Goal: Task Accomplishment & Management: Use online tool/utility

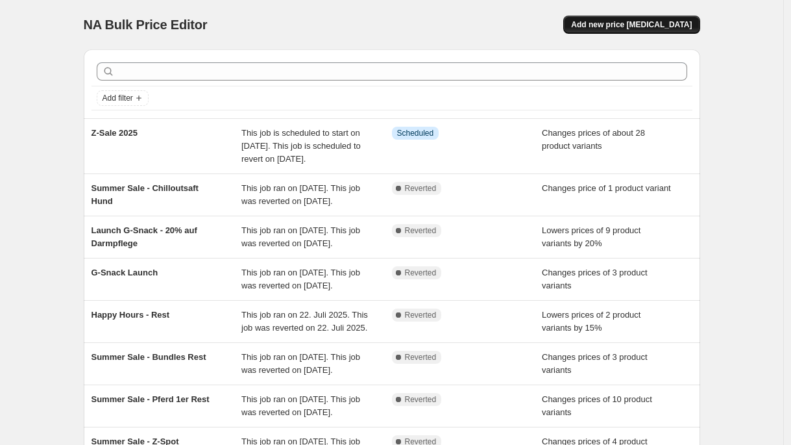
click at [661, 27] on span "Add new price [MEDICAL_DATA]" at bounding box center [631, 24] width 121 height 10
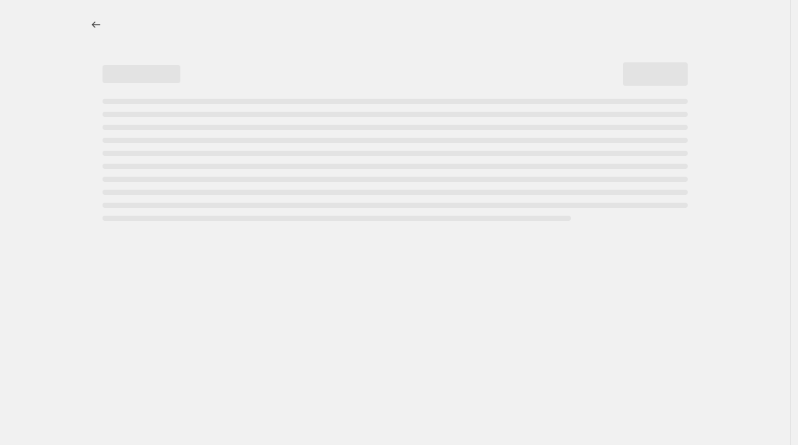
select select "percentage"
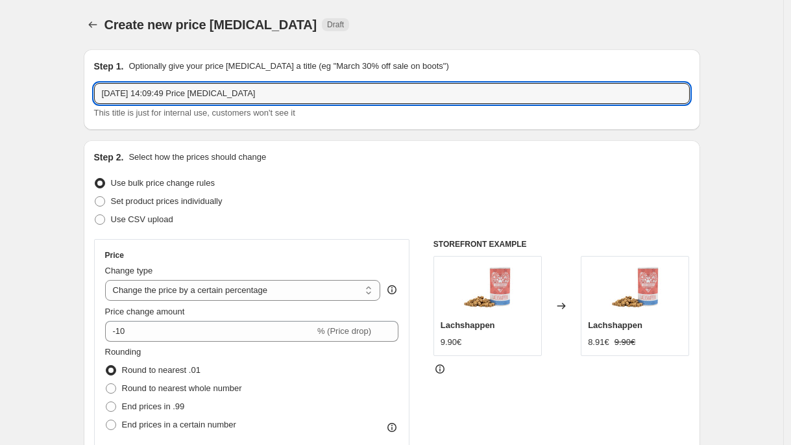
drag, startPoint x: 288, startPoint y: 95, endPoint x: 99, endPoint y: 55, distance: 192.3
click at [99, 55] on div "Step 1. Optionally give your price [MEDICAL_DATA] a title (eg "March 30% off sa…" at bounding box center [392, 89] width 617 height 80
type input "Launch Sehnen Saft"
click at [167, 290] on select "Change the price to a certain amount Change the price by a certain amount Chang…" at bounding box center [243, 290] width 276 height 21
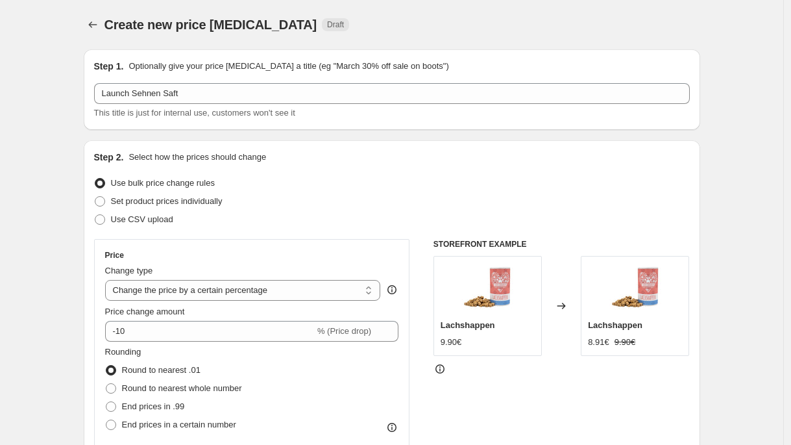
click at [217, 235] on div "Step 2. Select how the prices should change Use bulk price change rules Set pro…" at bounding box center [392, 368] width 596 height 435
click at [217, 203] on span "Set product prices individually" at bounding box center [167, 201] width 112 height 10
click at [95, 197] on input "Set product prices individually" at bounding box center [95, 196] width 1 height 1
radio input "true"
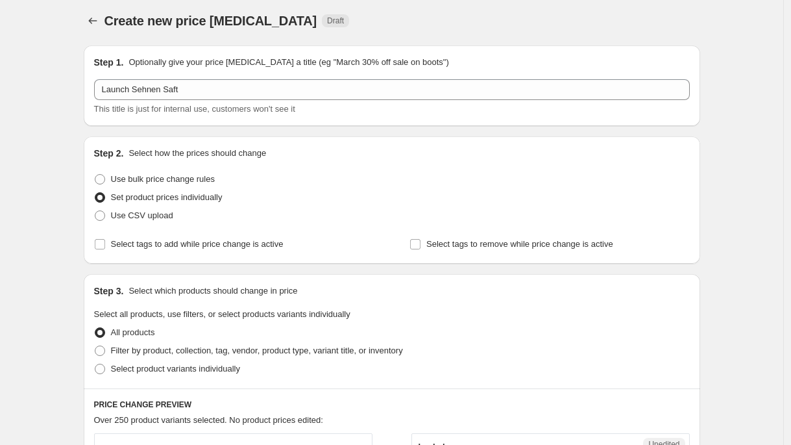
scroll to position [88, 0]
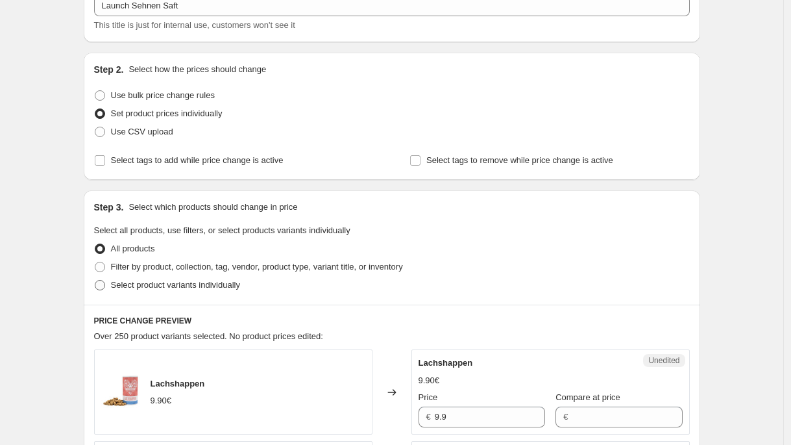
click at [205, 288] on span "Select product variants individually" at bounding box center [175, 285] width 129 height 10
click at [95, 280] on input "Select product variants individually" at bounding box center [95, 280] width 1 height 1
radio input "true"
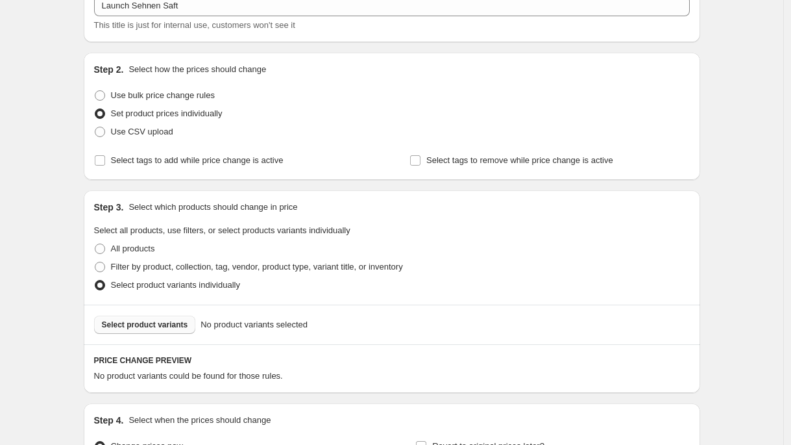
click at [171, 316] on button "Select product variants" at bounding box center [145, 324] width 102 height 18
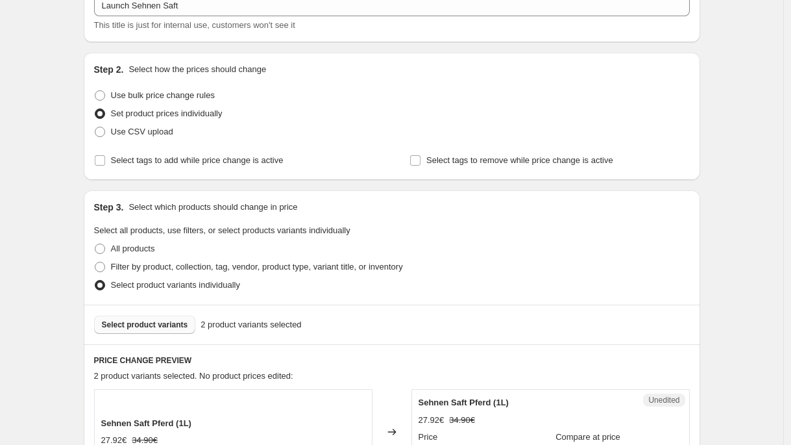
click at [162, 330] on button "Select product variants" at bounding box center [145, 324] width 102 height 18
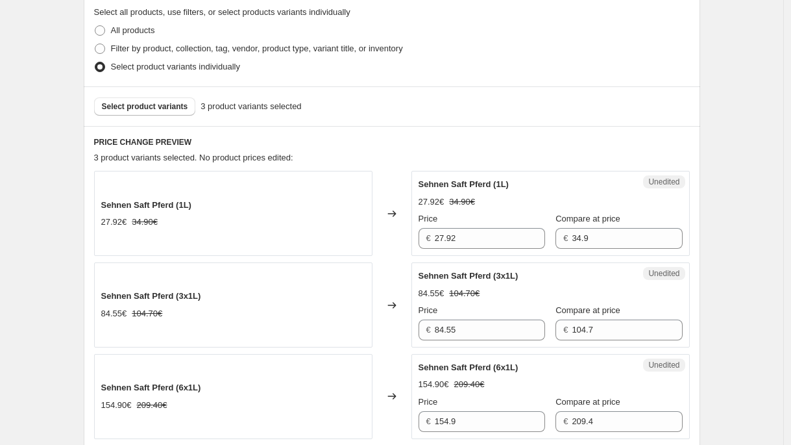
scroll to position [313, 0]
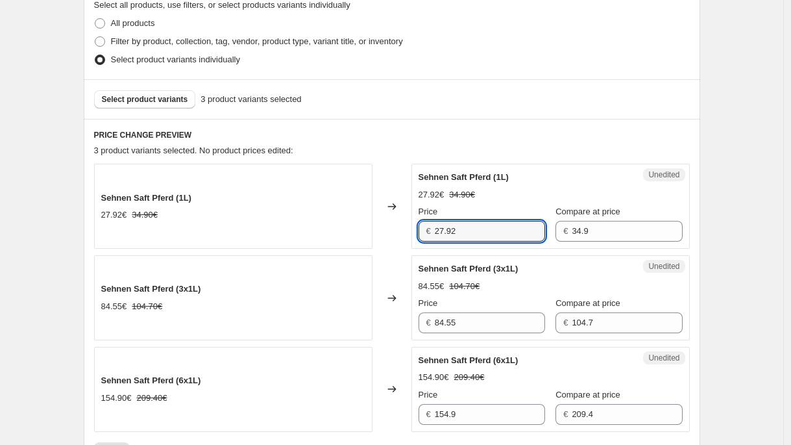
click at [422, 230] on div "€ 27.92" at bounding box center [482, 231] width 127 height 21
paste input "52,42 €"
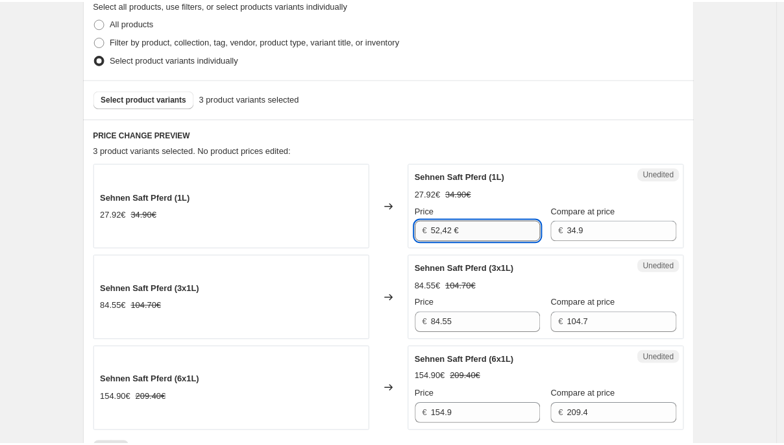
scroll to position [0, 0]
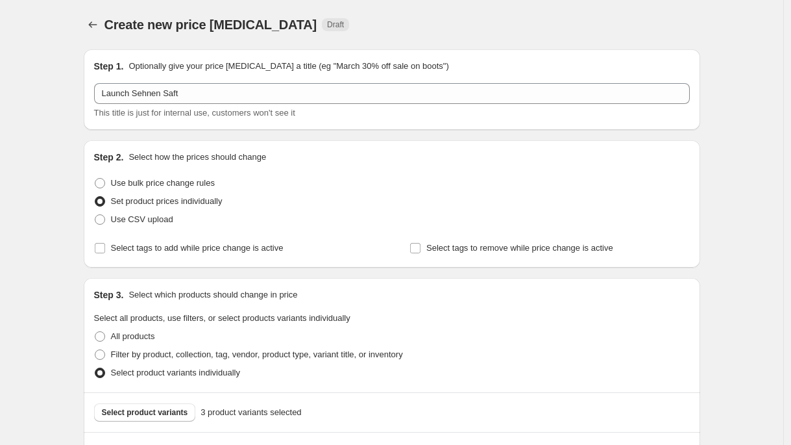
type input "27.92"
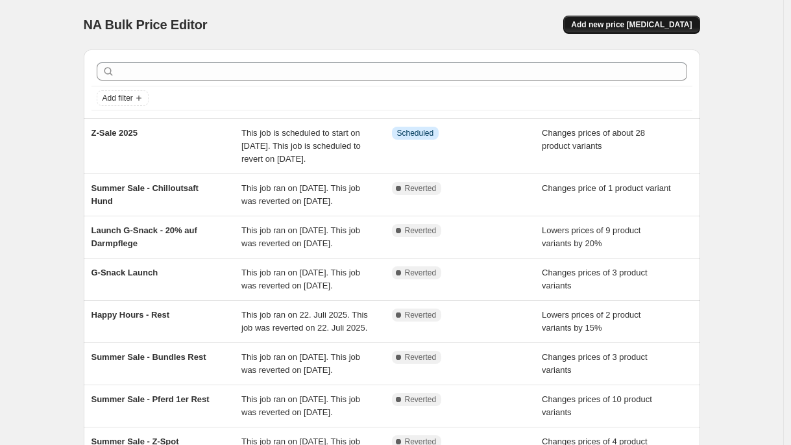
click at [687, 33] on button "Add new price [MEDICAL_DATA]" at bounding box center [631, 25] width 136 height 18
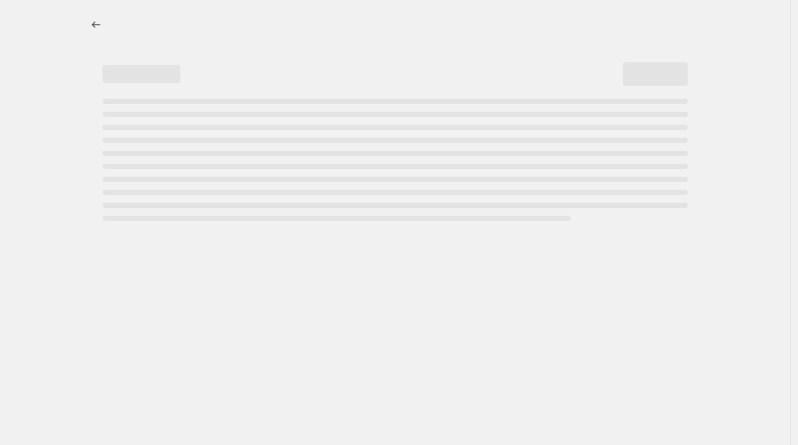
select select "percentage"
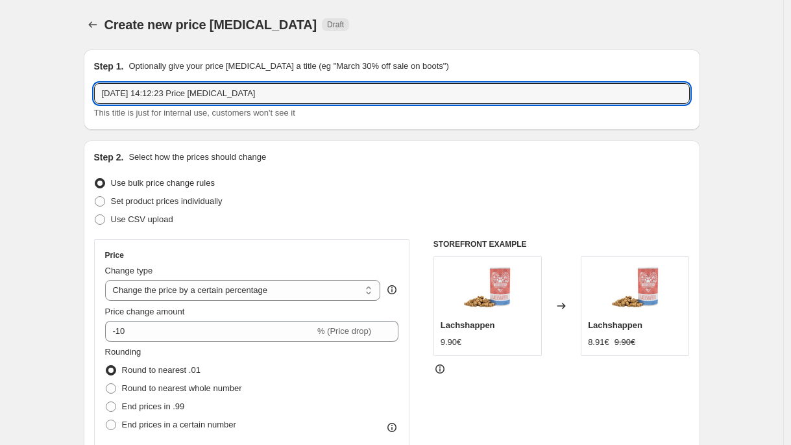
drag, startPoint x: 299, startPoint y: 97, endPoint x: 0, endPoint y: 78, distance: 299.2
type input "Launch Sehnen Saft"
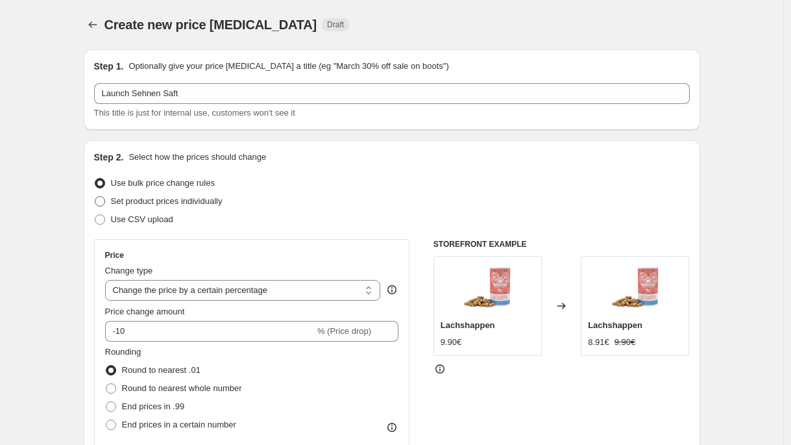
click at [181, 205] on span "Set product prices individually" at bounding box center [167, 201] width 112 height 10
click at [95, 197] on input "Set product prices individually" at bounding box center [95, 196] width 1 height 1
radio input "true"
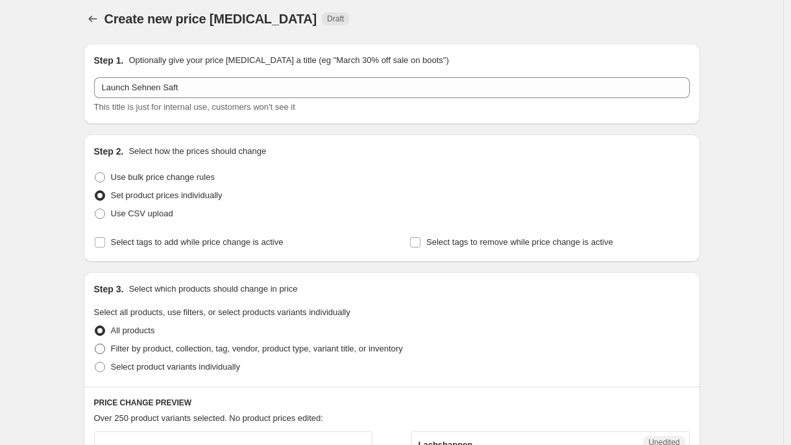
scroll to position [18, 0]
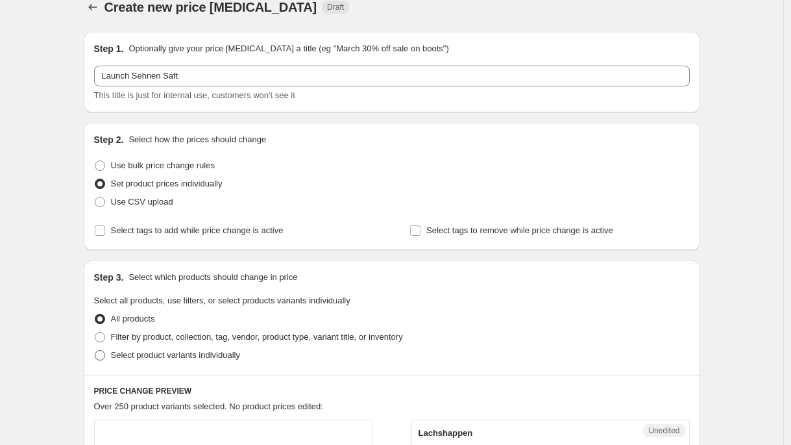
click at [182, 358] on span "Select product variants individually" at bounding box center [175, 355] width 129 height 10
click at [95, 350] on input "Select product variants individually" at bounding box center [95, 350] width 1 height 1
radio input "true"
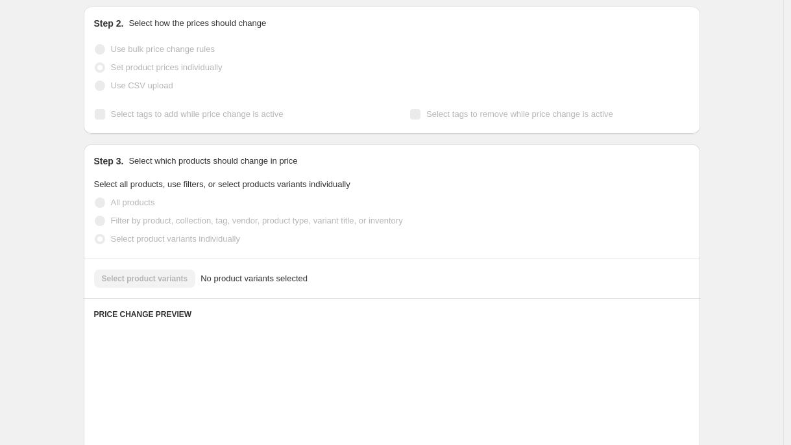
scroll to position [237, 0]
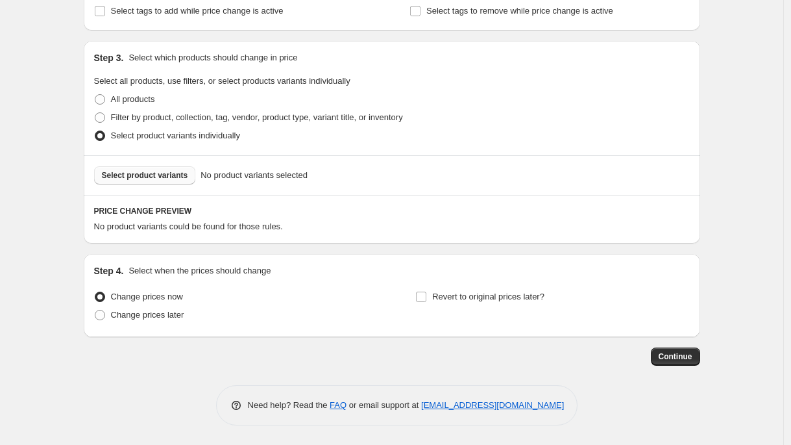
click at [175, 179] on span "Select product variants" at bounding box center [145, 175] width 86 height 10
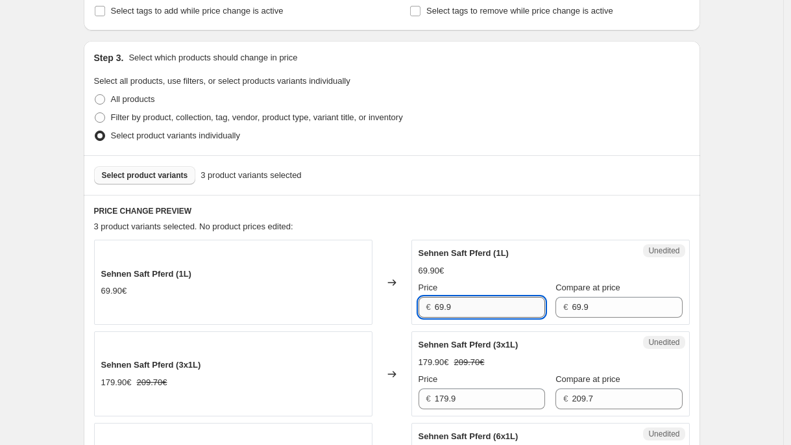
click at [485, 308] on input "69.9" at bounding box center [490, 307] width 110 height 21
paste input "52,42 €"
drag, startPoint x: 474, startPoint y: 309, endPoint x: 380, endPoint y: 295, distance: 95.1
click at [380, 295] on div "Sehnen Saft Pferd (1L) 69.90€ Changed to Unedited Sehnen Saft Pferd (1L) 69.90€…" at bounding box center [392, 281] width 596 height 85
paste input "text"
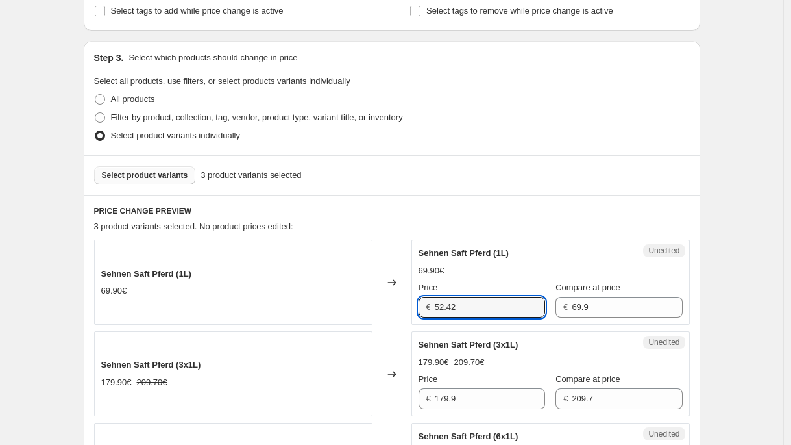
type input "52.42"
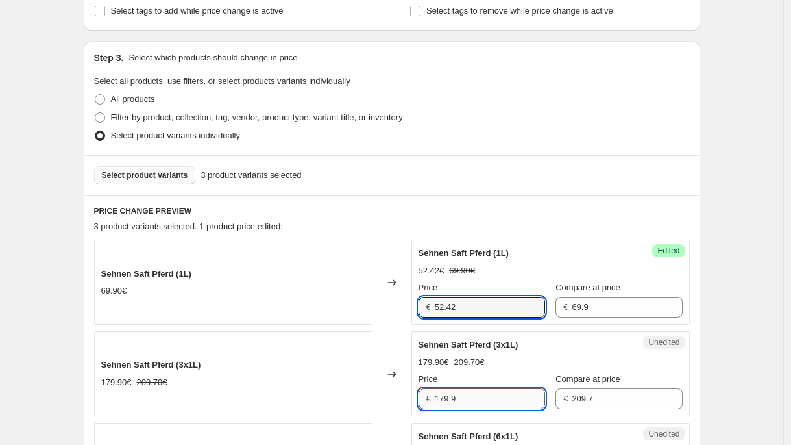
click at [473, 399] on input "179.9" at bounding box center [490, 398] width 110 height 21
drag, startPoint x: 466, startPoint y: 399, endPoint x: 416, endPoint y: 392, distance: 50.4
click at [416, 392] on div "Unedited Sehnen Saft Pferd (3x1L) 179.90€ 209.70€ Price € 179.9 Compare at pric…" at bounding box center [550, 373] width 278 height 85
paste input "50,98 €"
type input "150.98"
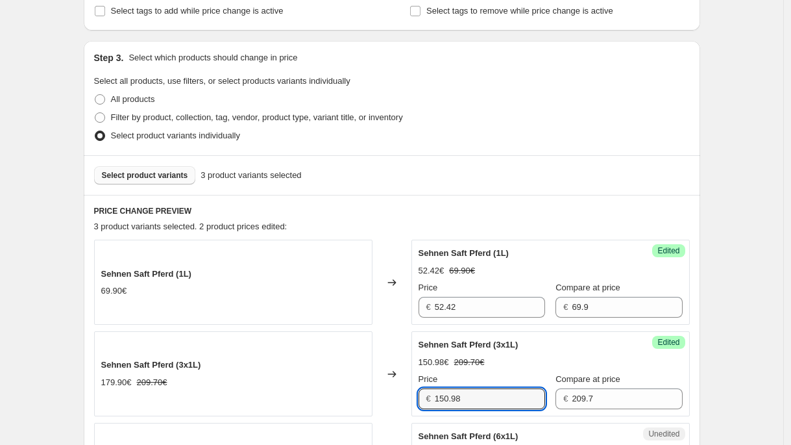
click at [530, 216] on div "PRICE CHANGE PREVIEW 3 product variants selected. 2 product prices edited: Sehn…" at bounding box center [392, 371] width 617 height 352
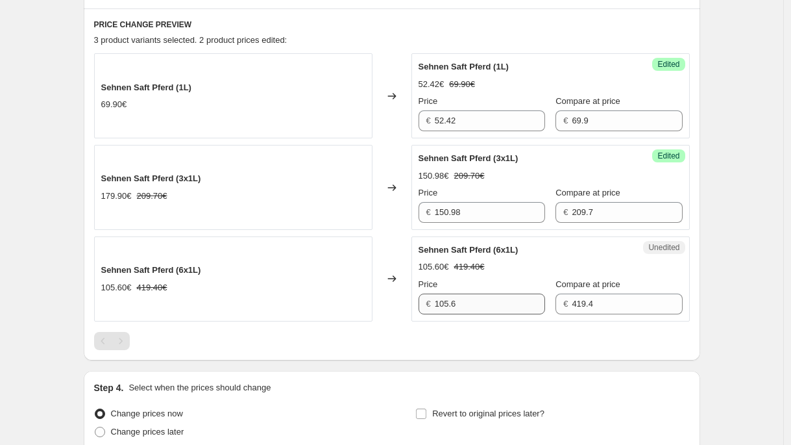
scroll to position [447, 0]
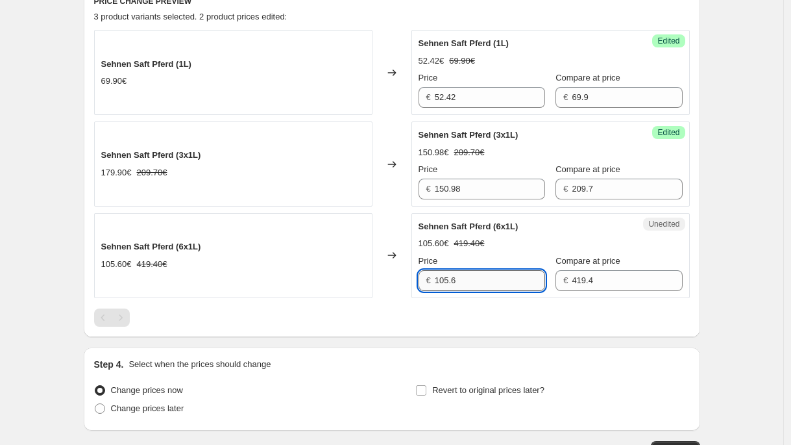
click at [495, 289] on input "105.6" at bounding box center [490, 280] width 110 height 21
drag, startPoint x: 497, startPoint y: 286, endPoint x: 436, endPoint y: 286, distance: 61.0
click at [436, 286] on div "€ 105.6" at bounding box center [482, 280] width 127 height 21
drag, startPoint x: 436, startPoint y: 286, endPoint x: 428, endPoint y: 278, distance: 10.6
click at [428, 278] on div "€ 105.6" at bounding box center [482, 280] width 127 height 21
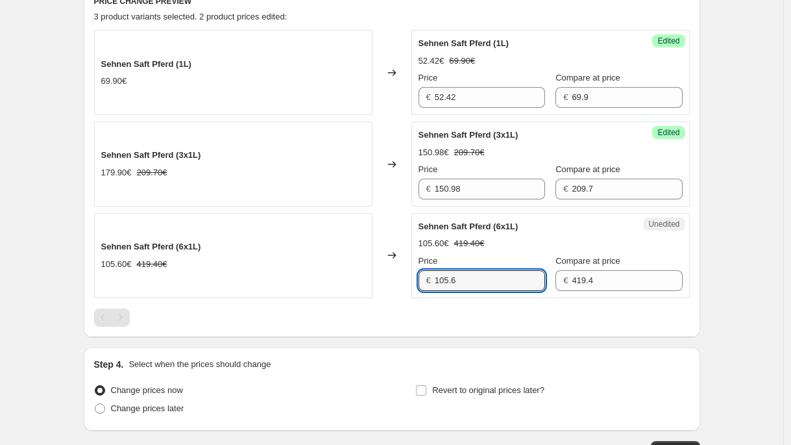
drag, startPoint x: 474, startPoint y: 282, endPoint x: 410, endPoint y: 269, distance: 66.2
click at [410, 269] on div "Sehnen Saft Pferd (6x1L) 105.60€ 419.40€ Changed to Unedited Sehnen Saft Pferd …" at bounding box center [392, 255] width 596 height 85
paste input "293,58 €"
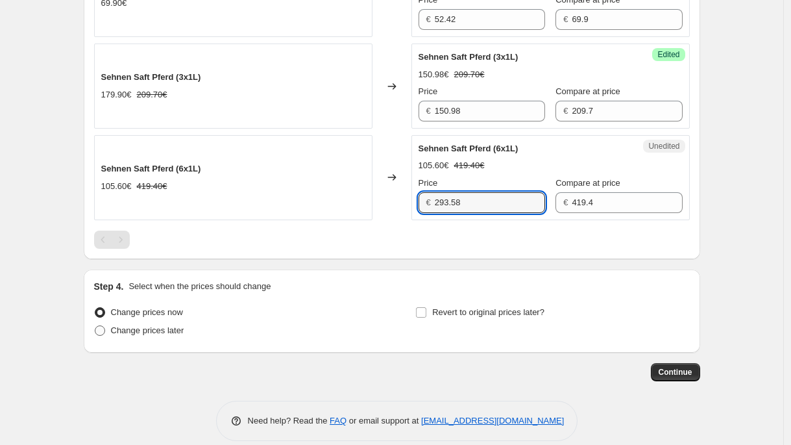
type input "293.58"
click at [133, 336] on span "Change prices later" at bounding box center [147, 330] width 73 height 13
click at [95, 326] on input "Change prices later" at bounding box center [95, 325] width 1 height 1
radio input "true"
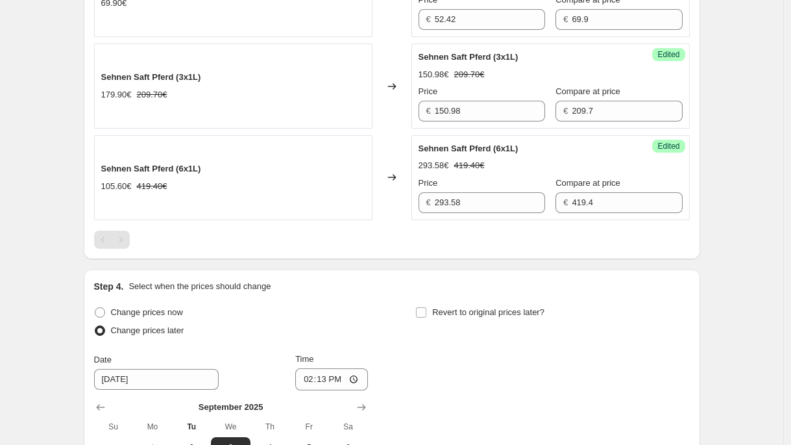
scroll to position [760, 0]
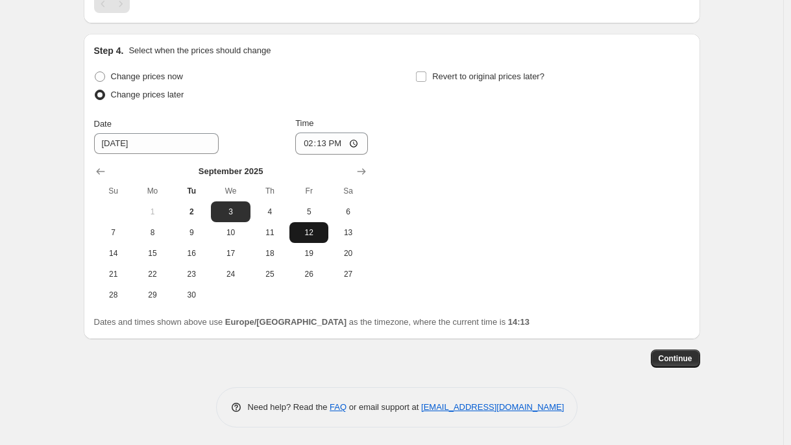
click at [317, 236] on span "12" at bounding box center [309, 232] width 29 height 10
type input "9/12/2025"
click at [328, 147] on input "14:13" at bounding box center [331, 143] width 73 height 22
type input "00:05"
click at [509, 73] on span "Revert to original prices later?" at bounding box center [488, 76] width 112 height 10
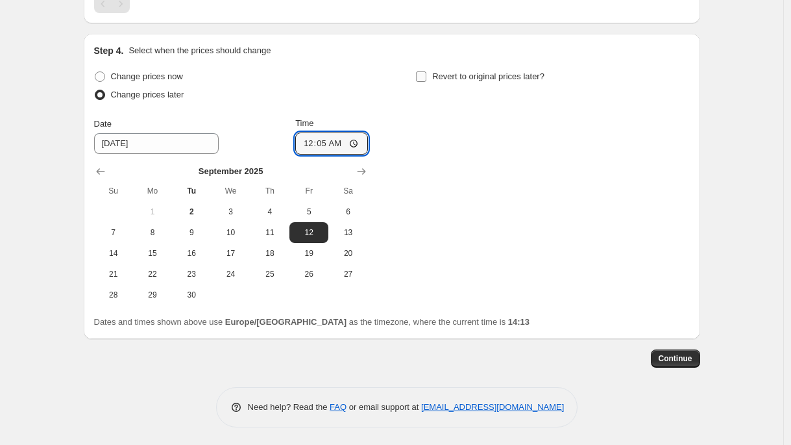
click at [426, 73] on input "Revert to original prices later?" at bounding box center [421, 76] width 10 height 10
checkbox input "true"
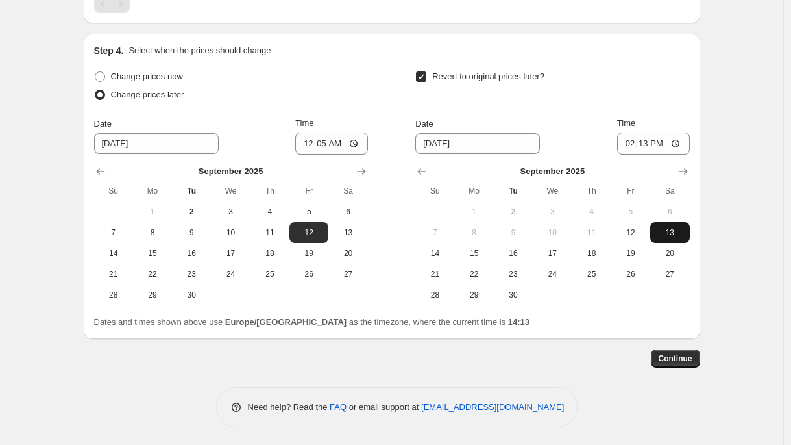
click at [669, 237] on span "13" at bounding box center [670, 232] width 29 height 10
type input "9/13/2025"
click at [648, 147] on input "14:13" at bounding box center [653, 143] width 73 height 22
type input "23:59"
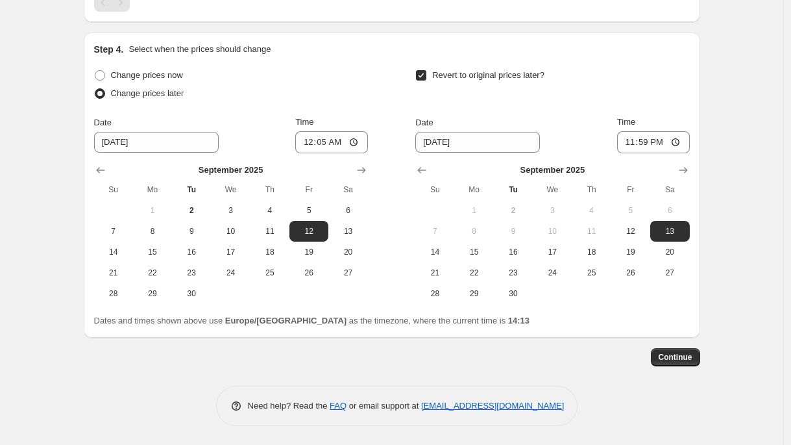
scroll to position [762, 0]
click at [696, 357] on button "Continue" at bounding box center [675, 356] width 49 height 18
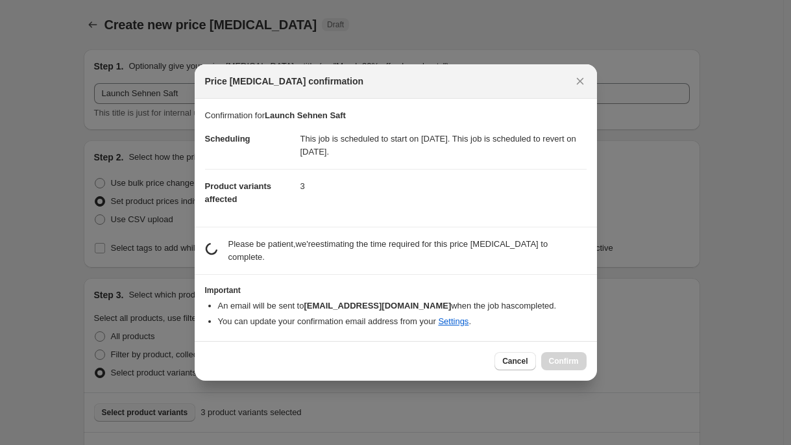
scroll to position [0, 0]
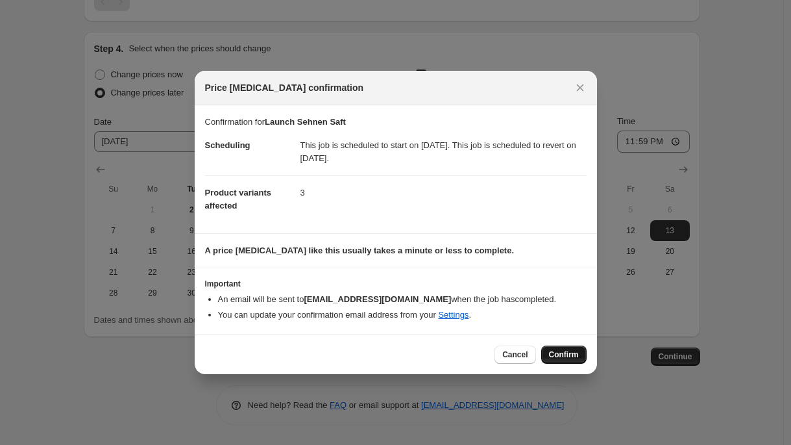
click at [550, 347] on button "Confirm" at bounding box center [563, 354] width 45 height 18
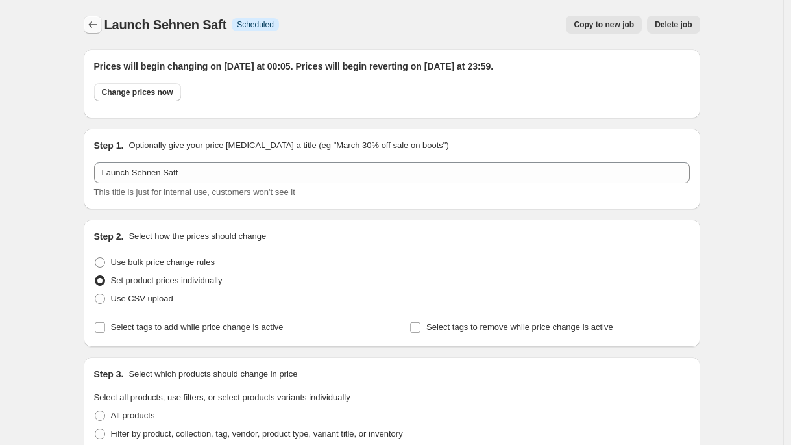
click at [93, 23] on icon "Price change jobs" at bounding box center [92, 24] width 13 height 13
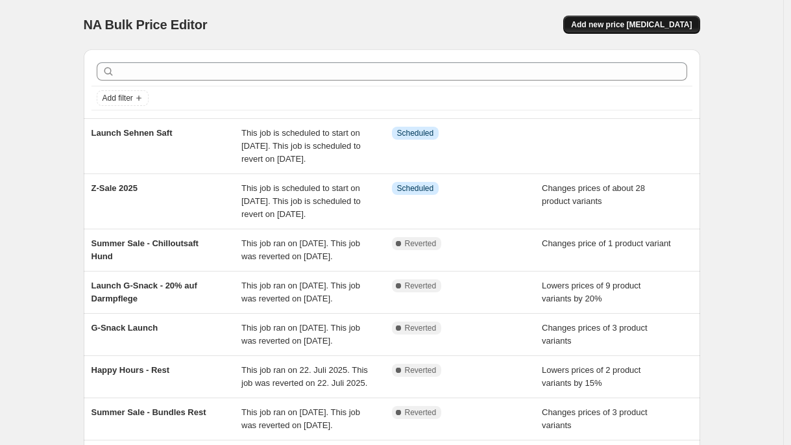
click at [656, 27] on span "Add new price [MEDICAL_DATA]" at bounding box center [631, 24] width 121 height 10
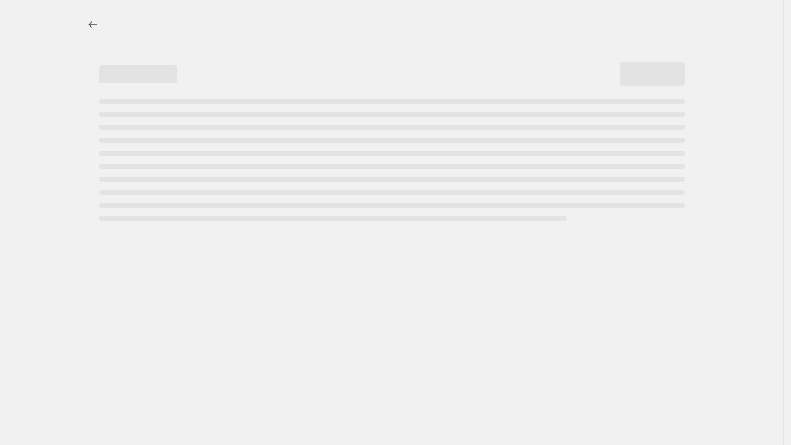
select select "percentage"
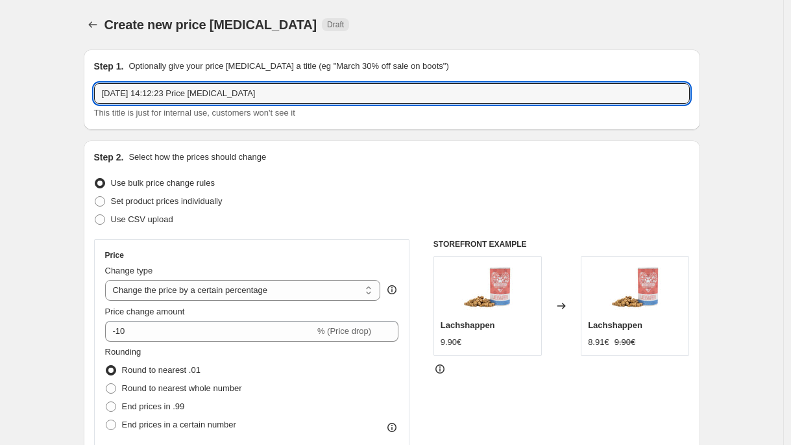
drag, startPoint x: 270, startPoint y: 95, endPoint x: -110, endPoint y: 87, distance: 379.8
click at [0, 87] on html "Home Settings Plans Skip to content Create new price change job. This page is r…" at bounding box center [395, 222] width 791 height 445
click at [252, 97] on input "Launch Sehnen Saft - andere Pferde produkte" at bounding box center [392, 93] width 596 height 21
type input "Launch Sehnen Saft - andere Pferde Produkte"
click at [190, 207] on label "Set product prices individually" at bounding box center [158, 201] width 129 height 18
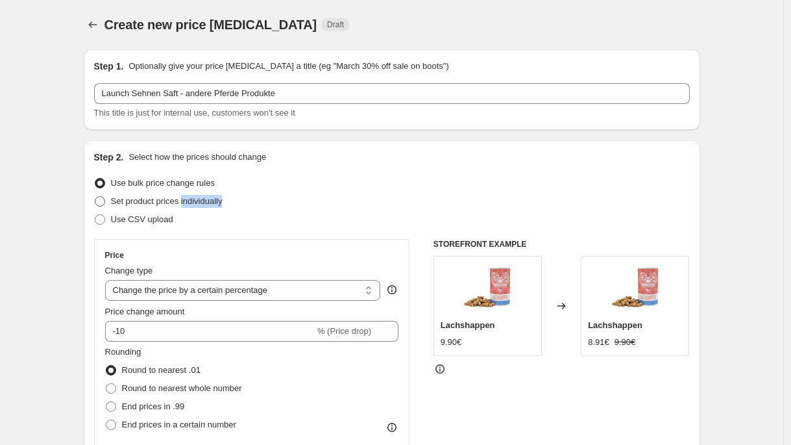
click at [126, 202] on span "Set product prices individually" at bounding box center [167, 201] width 112 height 10
click at [95, 197] on input "Set product prices individually" at bounding box center [95, 196] width 1 height 1
radio input "true"
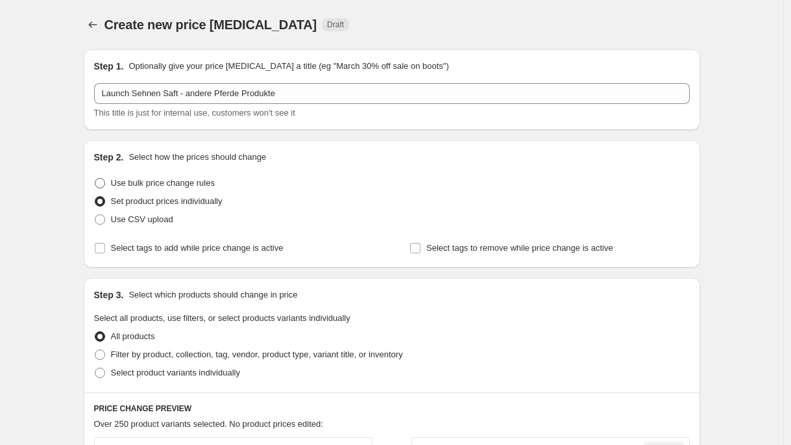
click at [166, 187] on span "Use bulk price change rules" at bounding box center [163, 183] width 104 height 10
click at [95, 178] on input "Use bulk price change rules" at bounding box center [95, 178] width 1 height 1
radio input "true"
select select "percentage"
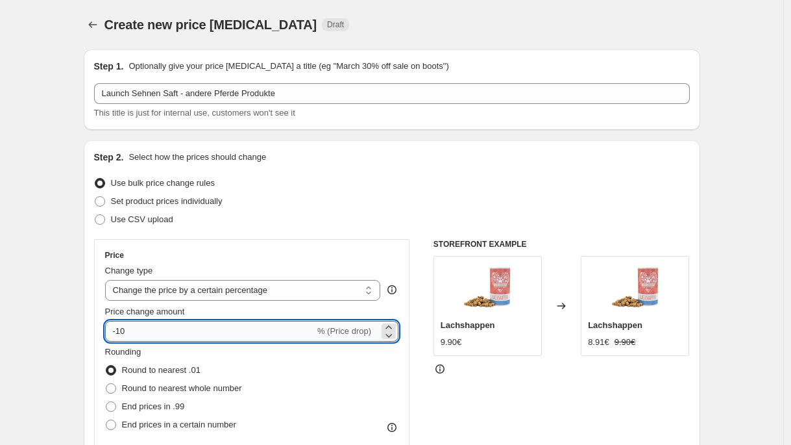
click at [169, 326] on input "-10" at bounding box center [210, 331] width 210 height 21
type input "-1"
type input "-20"
click at [333, 197] on div "Set product prices individually" at bounding box center [392, 201] width 596 height 18
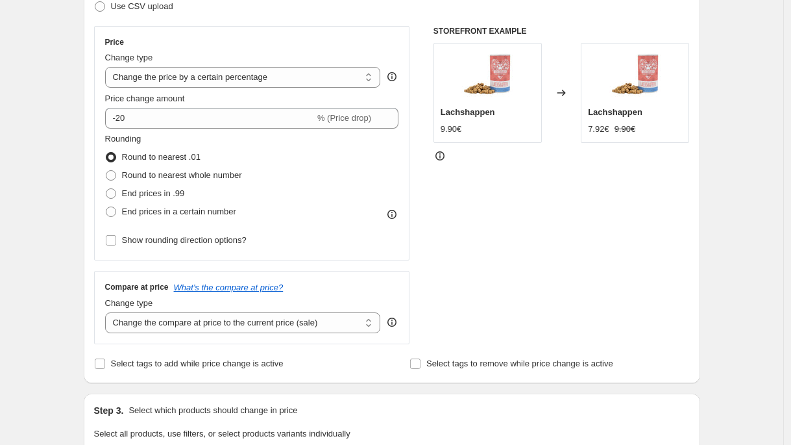
scroll to position [340, 0]
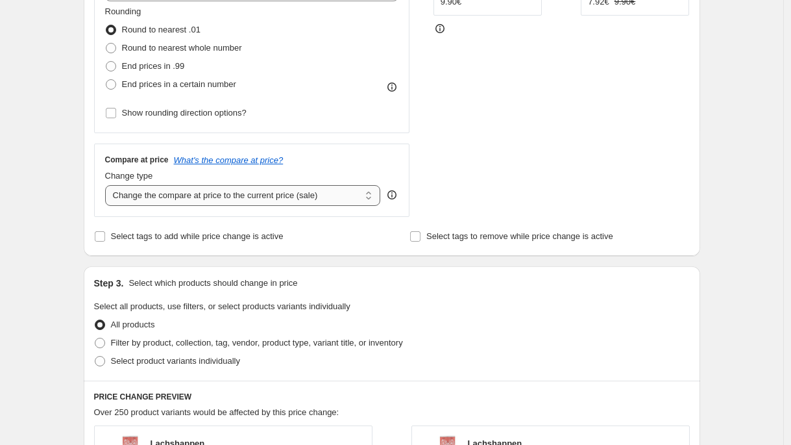
click at [240, 202] on select "Change the compare at price to the current price (sale) Change the compare at p…" at bounding box center [243, 195] width 276 height 21
select select "no_change"
click at [108, 185] on select "Change the compare at price to the current price (sale) Change the compare at p…" at bounding box center [243, 195] width 276 height 21
click at [166, 356] on span "Select product variants individually" at bounding box center [175, 361] width 129 height 10
click at [95, 356] on input "Select product variants individually" at bounding box center [95, 356] width 1 height 1
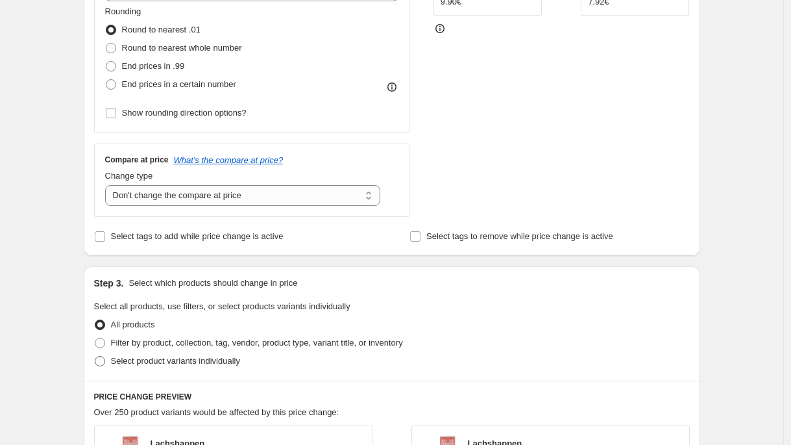
radio input "true"
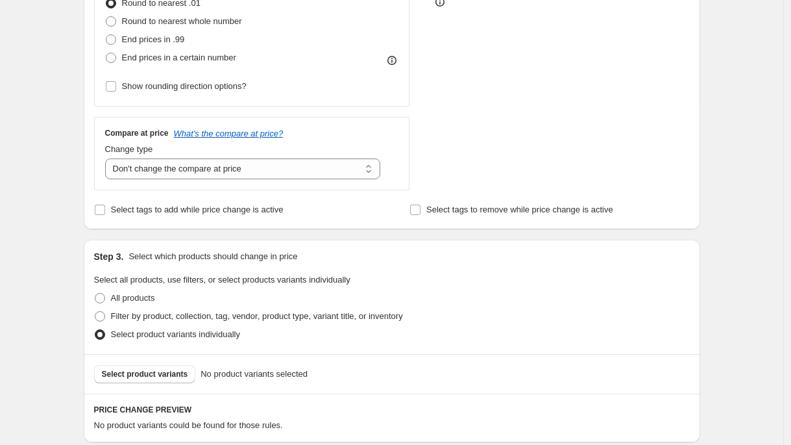
scroll to position [477, 0]
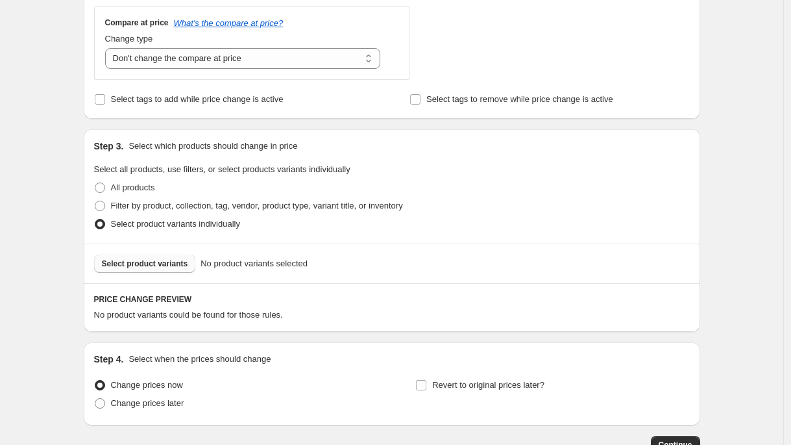
click at [178, 266] on span "Select product variants" at bounding box center [145, 263] width 86 height 10
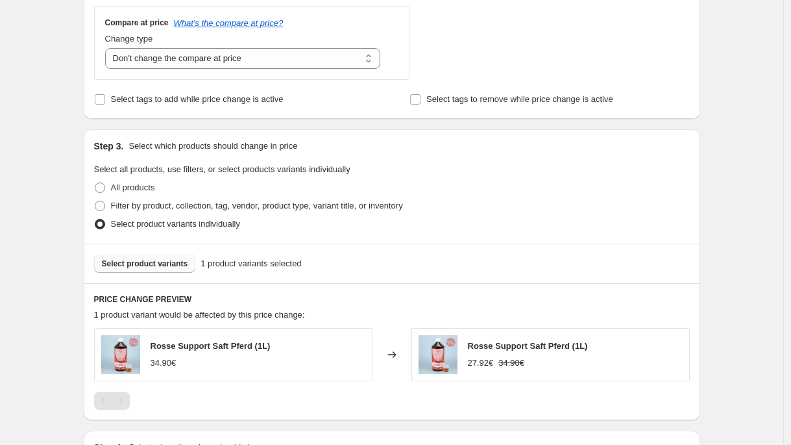
click at [134, 257] on button "Select product variants" at bounding box center [145, 263] width 102 height 18
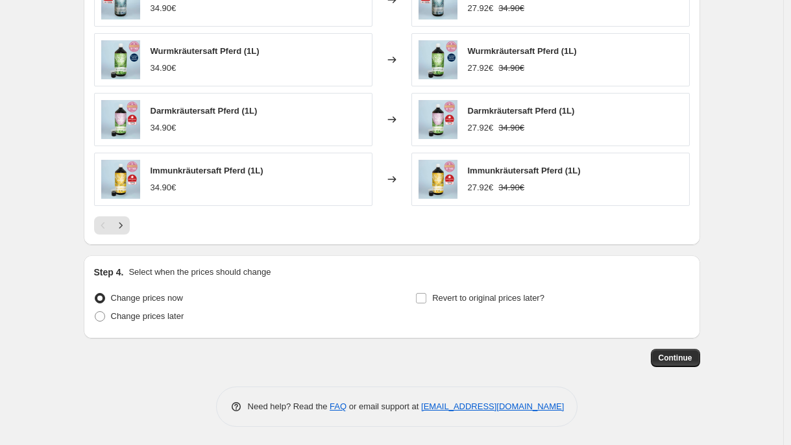
scroll to position [892, 0]
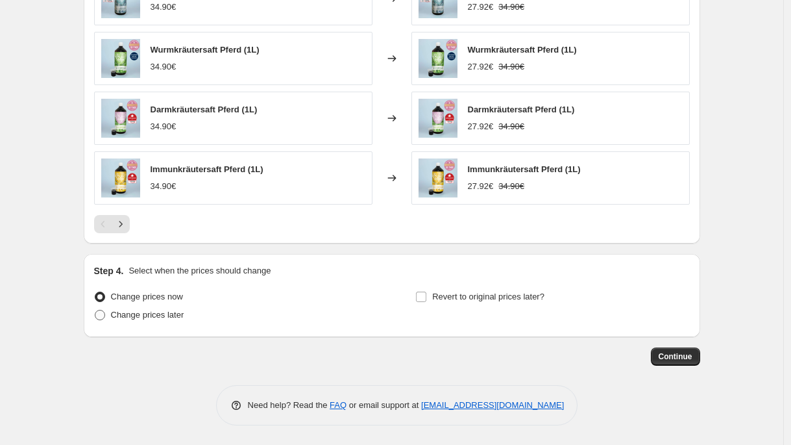
click at [119, 309] on span "Change prices later" at bounding box center [147, 314] width 73 height 13
click at [95, 310] on input "Change prices later" at bounding box center [95, 310] width 1 height 1
radio input "true"
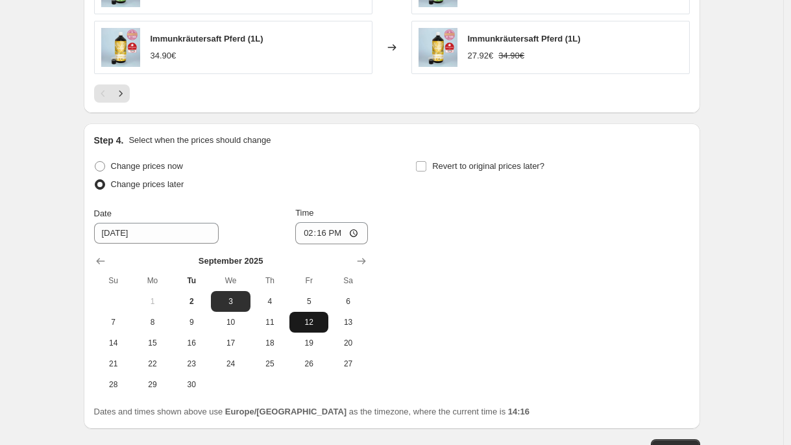
scroll to position [1035, 0]
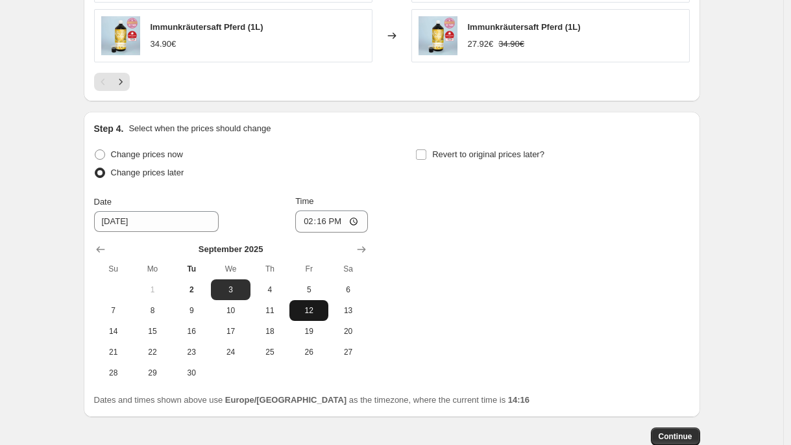
click at [319, 313] on span "12" at bounding box center [309, 310] width 29 height 10
type input "9/12/2025"
click at [325, 222] on input "14:16" at bounding box center [331, 221] width 73 height 22
type input "00:15"
click at [480, 162] on label "Revert to original prices later?" at bounding box center [479, 154] width 129 height 18
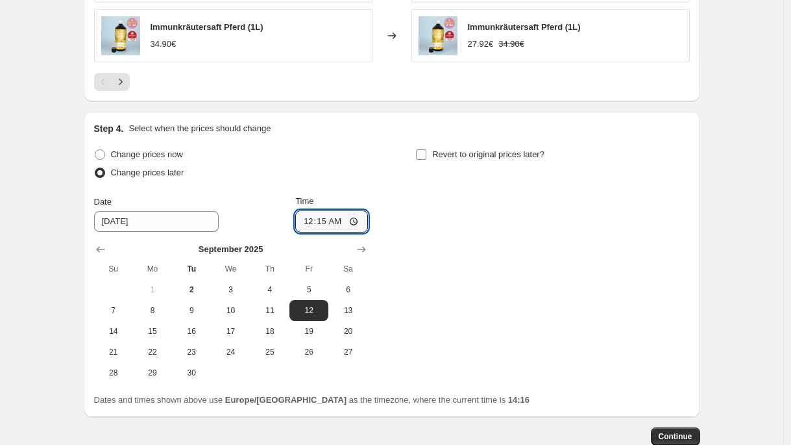
click at [426, 160] on input "Revert to original prices later?" at bounding box center [421, 154] width 10 height 10
checkbox input "true"
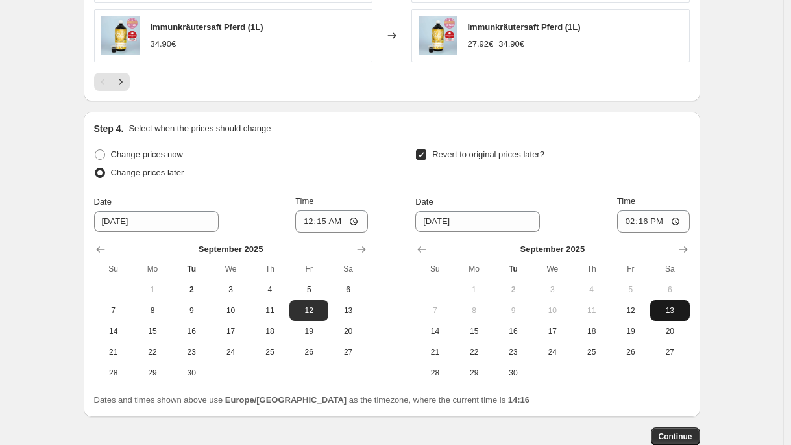
click at [669, 307] on span "13" at bounding box center [670, 310] width 29 height 10
type input "9/13/2025"
click at [644, 230] on input "14:16" at bounding box center [653, 221] width 73 height 22
type input "23:59"
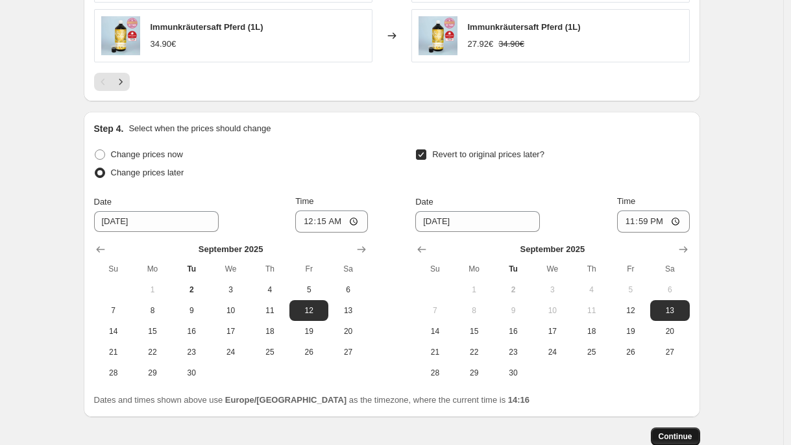
click at [670, 434] on span "Continue" at bounding box center [676, 436] width 34 height 10
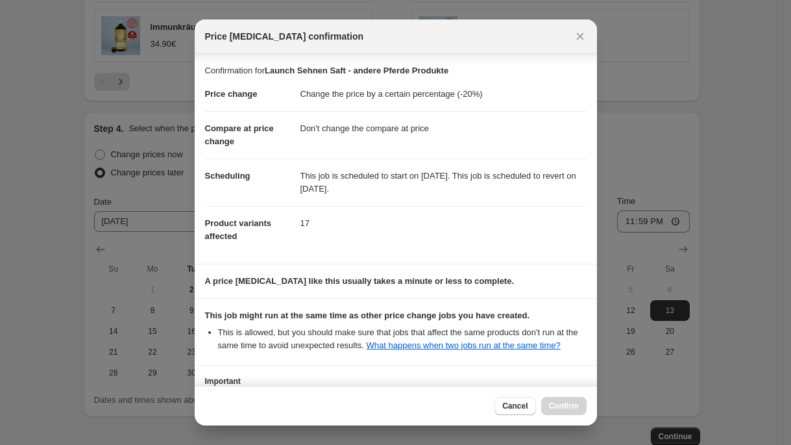
scroll to position [112, 0]
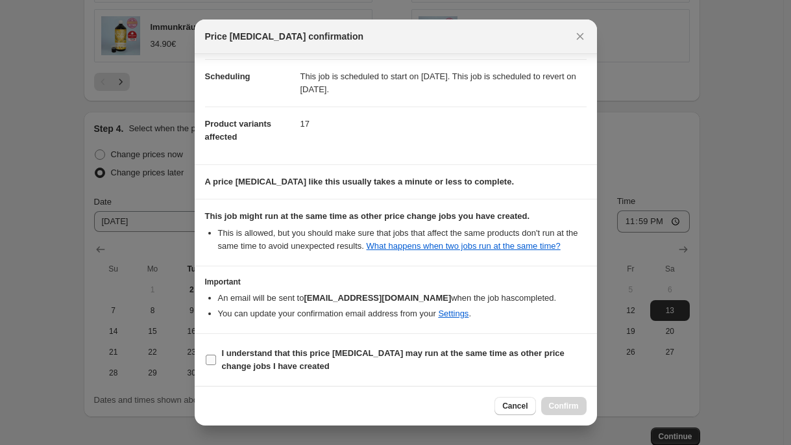
click at [371, 349] on b "I understand that this price change job may run at the same time as other price…" at bounding box center [393, 359] width 343 height 23
click at [216, 354] on input "I understand that this price change job may run at the same time as other price…" at bounding box center [211, 359] width 10 height 10
checkbox input "true"
click at [545, 400] on button "Confirm" at bounding box center [563, 406] width 45 height 18
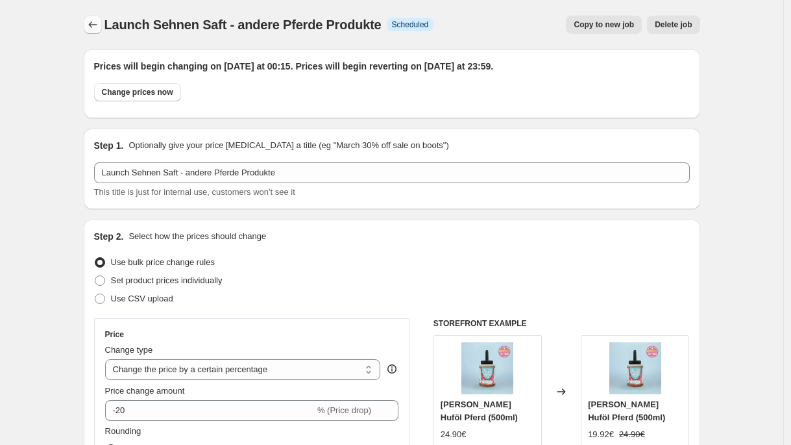
click at [99, 31] on icon "Price change jobs" at bounding box center [92, 24] width 13 height 13
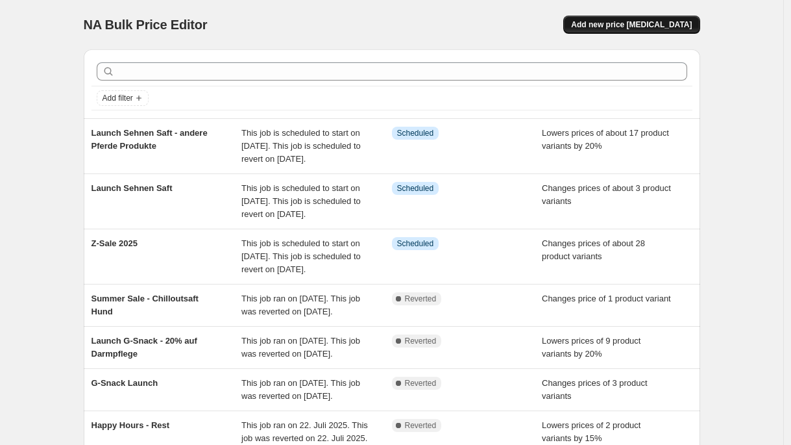
click at [674, 29] on span "Add new price [MEDICAL_DATA]" at bounding box center [631, 24] width 121 height 10
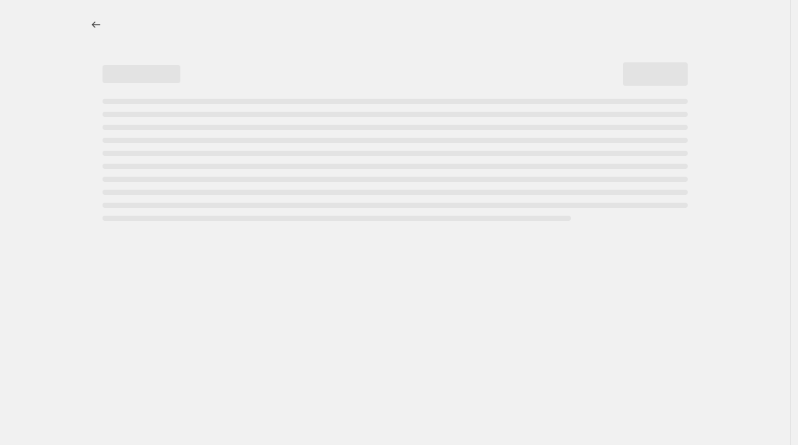
select select "percentage"
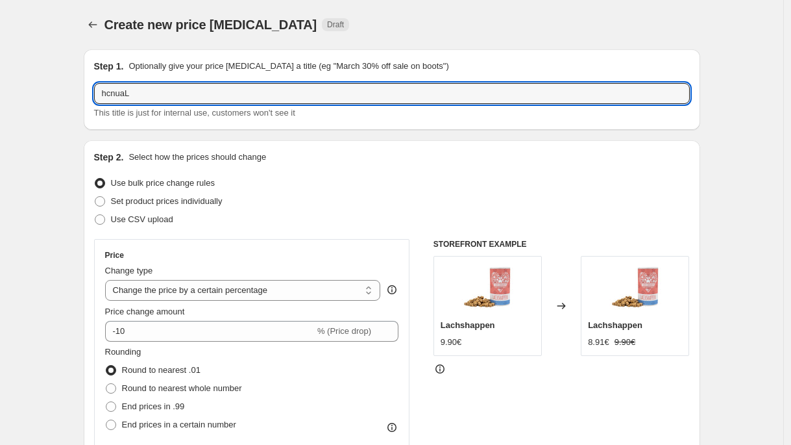
type input "hcnuaL"
drag, startPoint x: 83, startPoint y: 90, endPoint x: 24, endPoint y: 90, distance: 59.1
type input "Launch Sehnen Saft Pferd - Bundles"
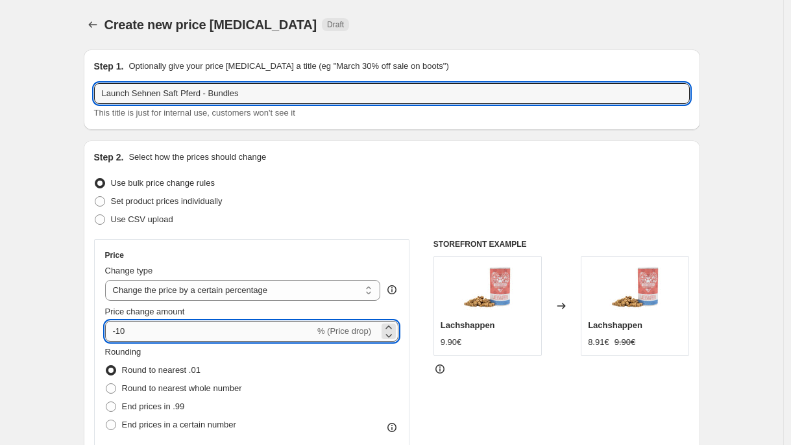
click at [190, 326] on input "-10" at bounding box center [210, 331] width 210 height 21
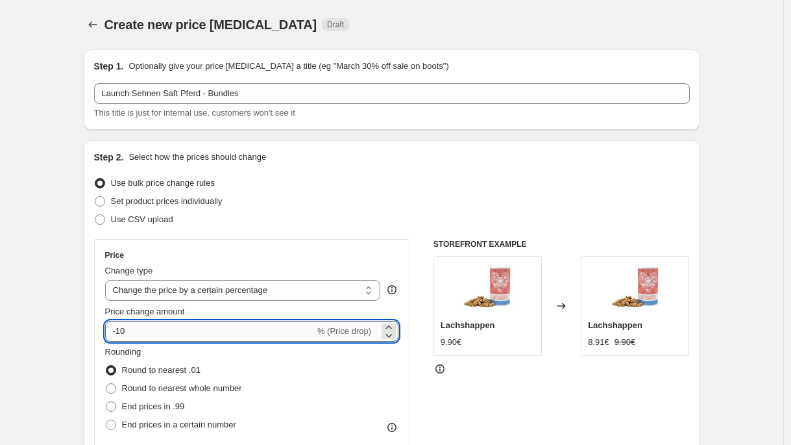
type input "-1"
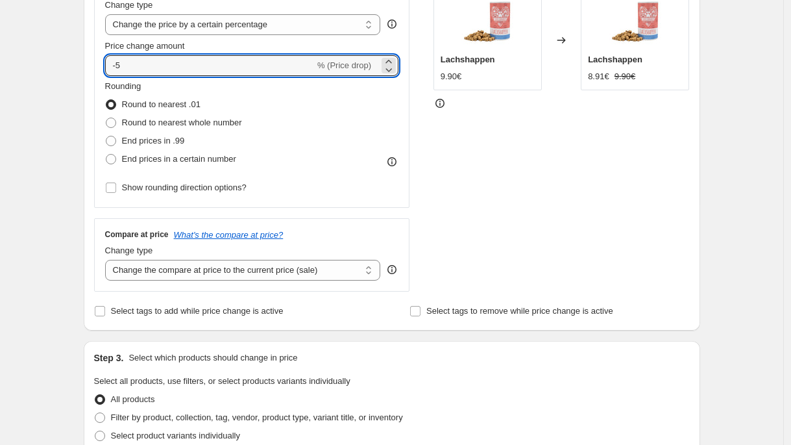
scroll to position [275, 0]
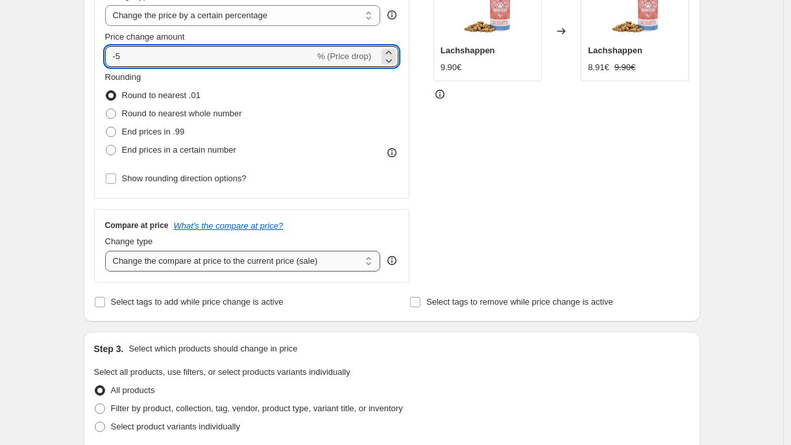
type input "-5"
click at [227, 261] on select "Change the compare at price to the current price (sale) Change the compare at p…" at bounding box center [243, 261] width 276 height 21
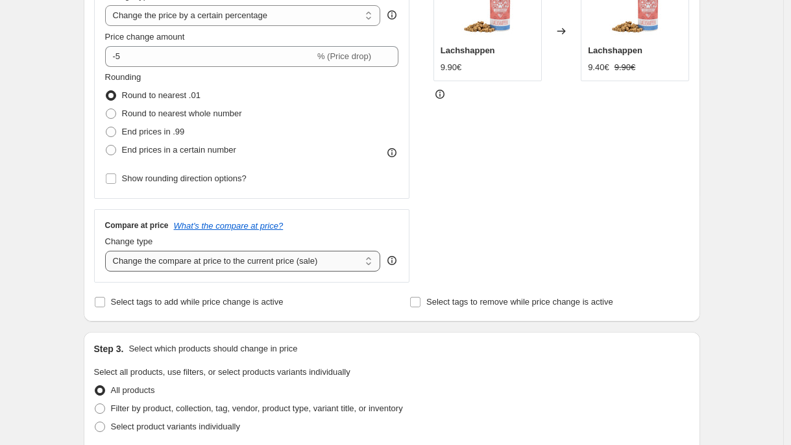
select select "no_change"
click at [108, 251] on select "Change the compare at price to the current price (sale) Change the compare at p…" at bounding box center [243, 261] width 276 height 21
click at [188, 430] on span "Select product variants individually" at bounding box center [175, 426] width 129 height 10
click at [95, 422] on input "Select product variants individually" at bounding box center [95, 421] width 1 height 1
radio input "true"
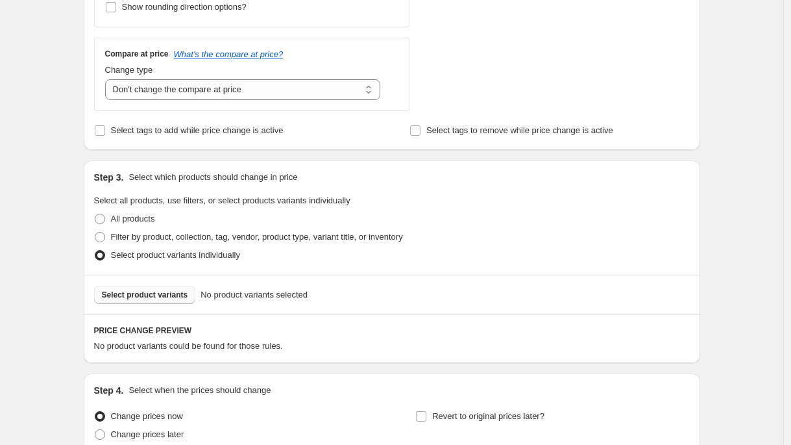
scroll to position [446, 0]
click at [158, 292] on span "Select product variants" at bounding box center [145, 294] width 86 height 10
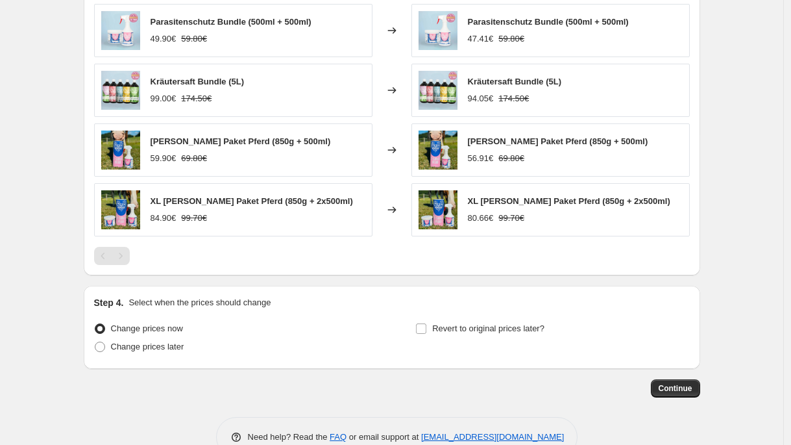
scroll to position [833, 0]
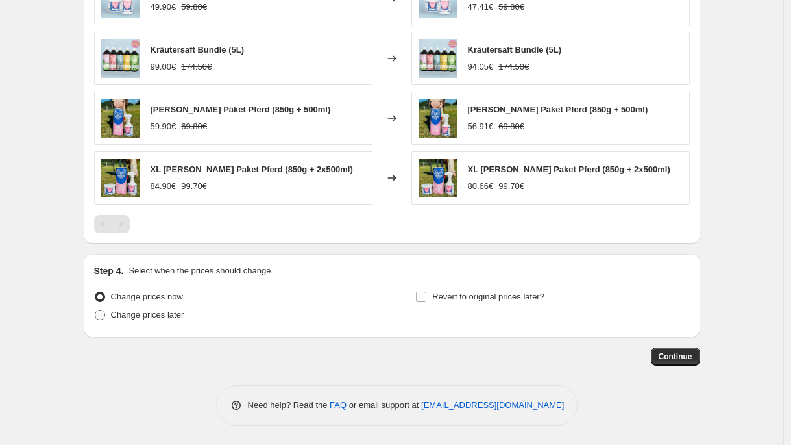
click at [132, 310] on span "Change prices later" at bounding box center [147, 315] width 73 height 10
click at [95, 310] on input "Change prices later" at bounding box center [95, 310] width 1 height 1
radio input "true"
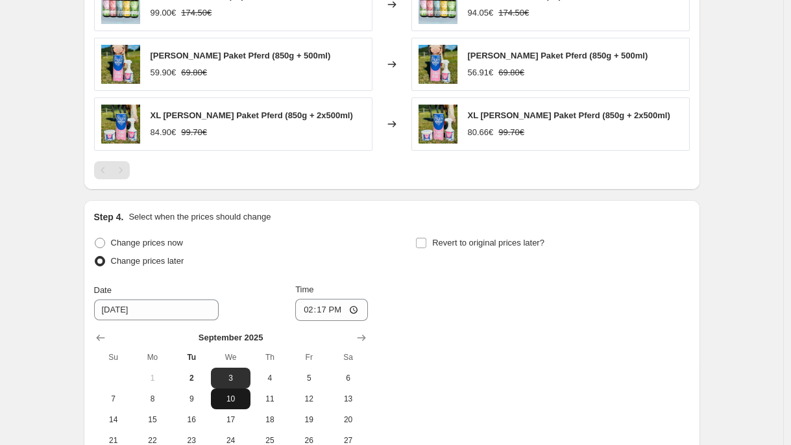
scroll to position [981, 0]
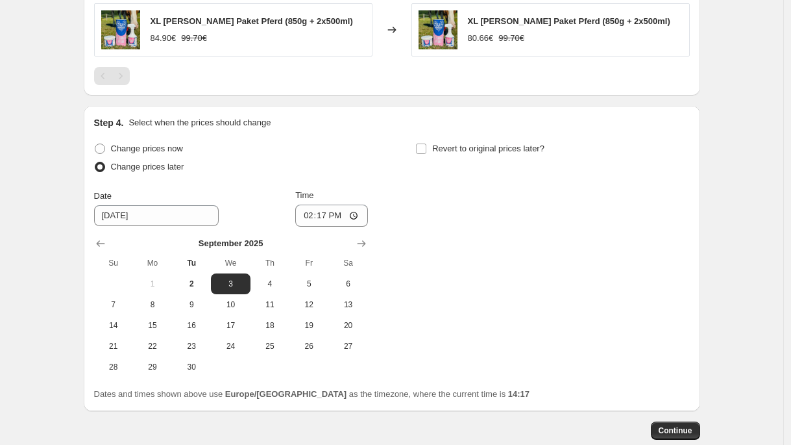
drag, startPoint x: 313, startPoint y: 306, endPoint x: 330, endPoint y: 256, distance: 52.7
click at [313, 306] on span "12" at bounding box center [309, 304] width 29 height 10
type input "9/12/2025"
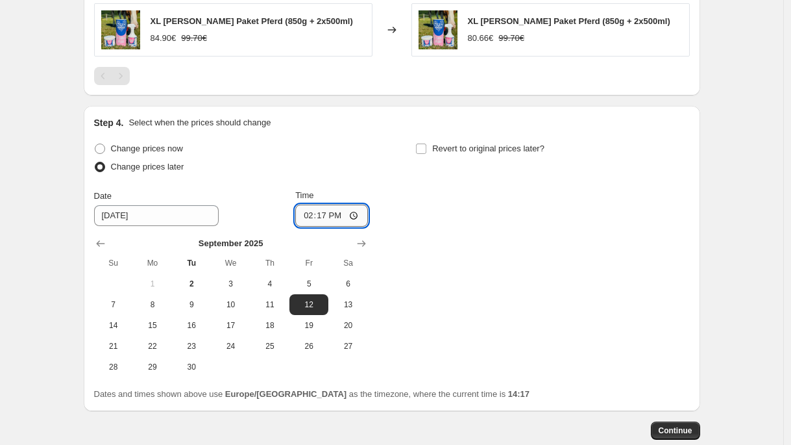
click at [326, 215] on input "14:17" at bounding box center [331, 215] width 73 height 22
type input "00:20"
click at [529, 151] on span "Revert to original prices later?" at bounding box center [488, 148] width 112 height 10
click at [426, 151] on input "Revert to original prices later?" at bounding box center [421, 148] width 10 height 10
checkbox input "true"
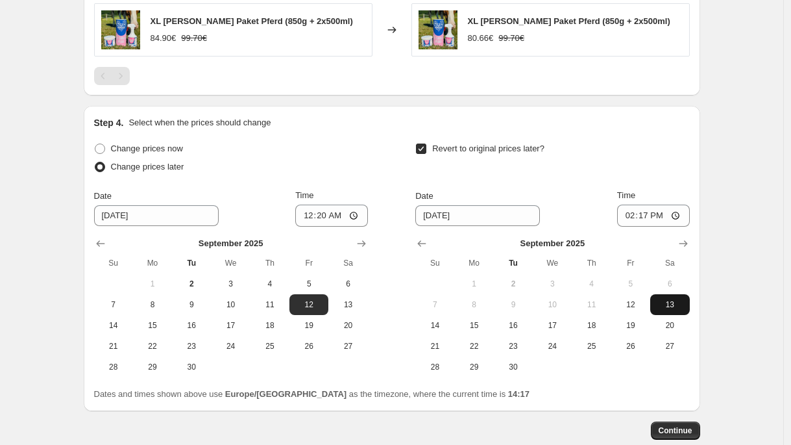
click at [667, 305] on span "13" at bounding box center [670, 304] width 29 height 10
type input "9/13/2025"
click at [649, 216] on input "14:17" at bounding box center [653, 215] width 73 height 22
type input "23:59"
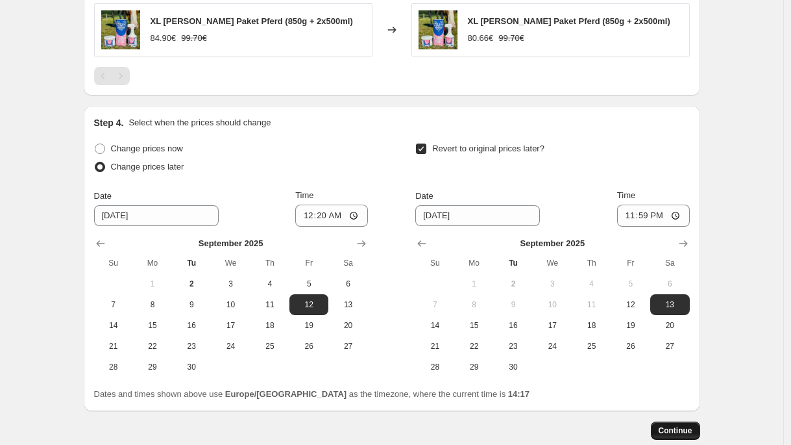
click at [696, 435] on button "Continue" at bounding box center [675, 430] width 49 height 18
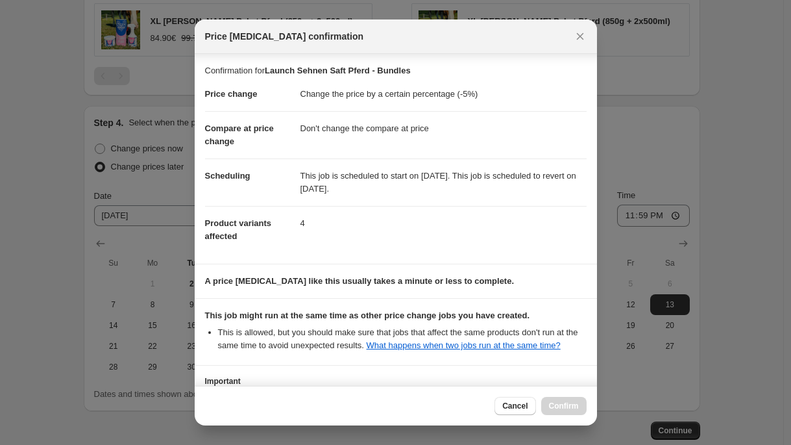
scroll to position [112, 0]
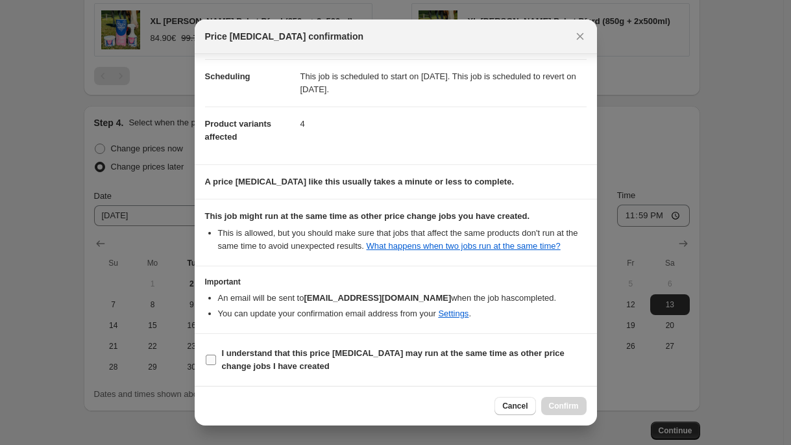
click at [334, 360] on span "I understand that this price change job may run at the same time as other price…" at bounding box center [404, 360] width 365 height 26
click at [216, 360] on input "I understand that this price change job may run at the same time as other price…" at bounding box center [211, 359] width 10 height 10
checkbox input "true"
click at [585, 407] on button "Confirm" at bounding box center [563, 406] width 45 height 18
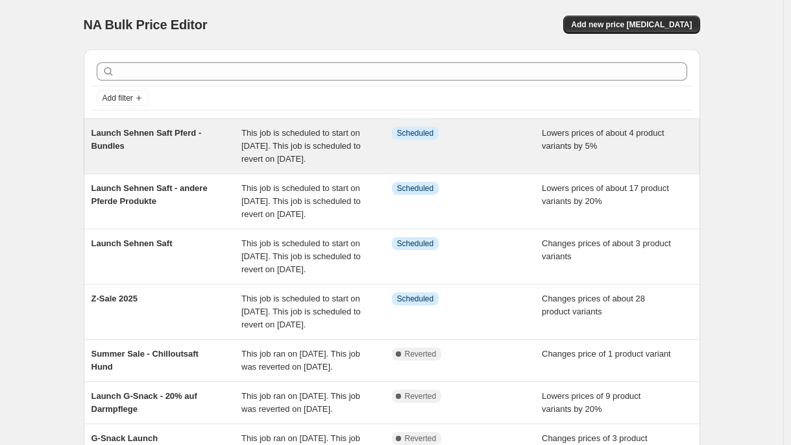
click at [210, 165] on div "Launch Sehnen Saft Pferd - Bundles" at bounding box center [167, 146] width 151 height 39
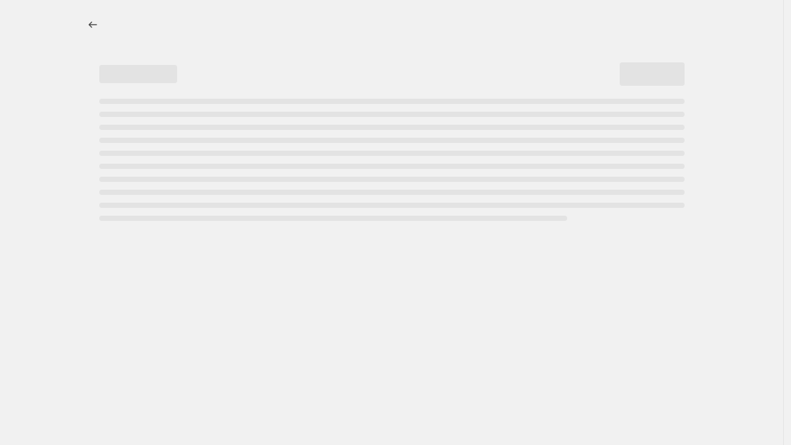
select select "percentage"
select select "no_change"
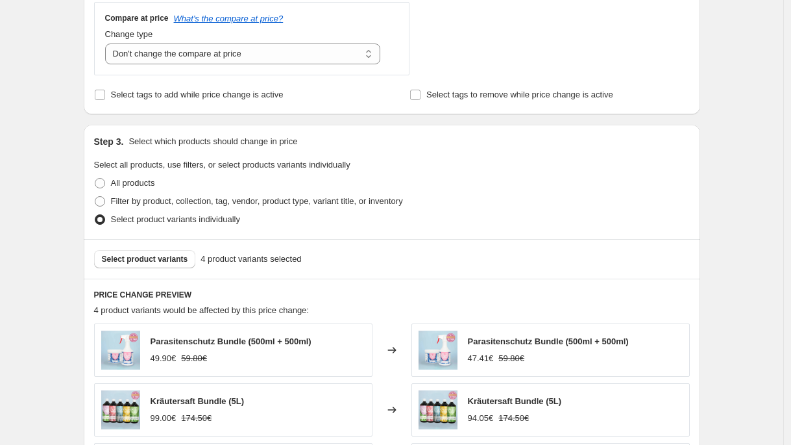
scroll to position [635, 0]
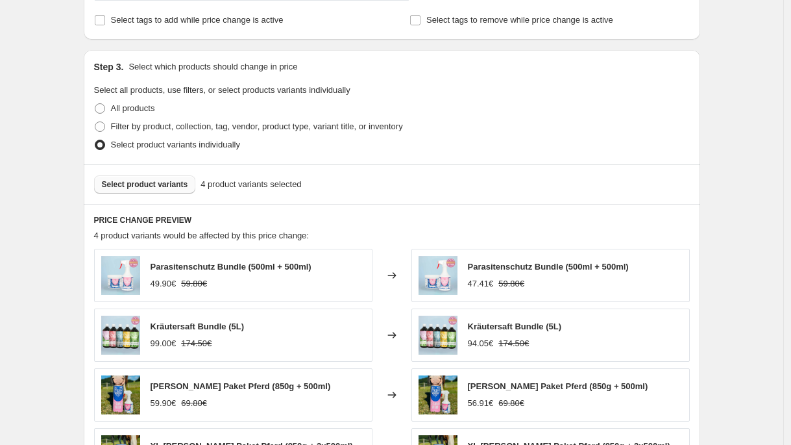
click at [167, 191] on button "Select product variants" at bounding box center [145, 184] width 102 height 18
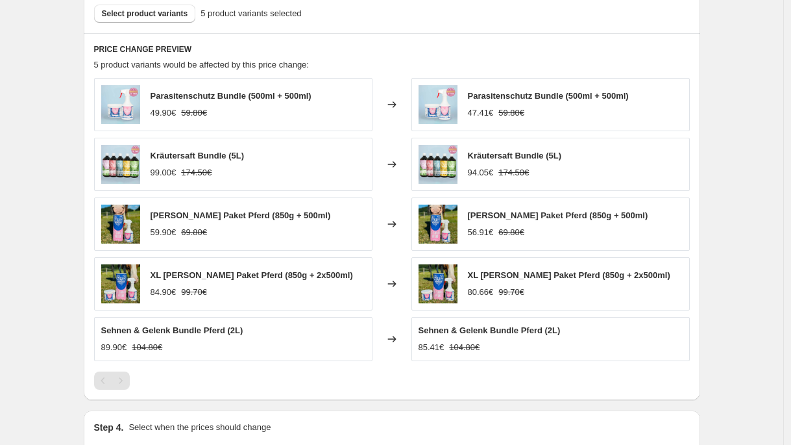
scroll to position [806, 0]
click at [195, 19] on button "Select product variants" at bounding box center [145, 14] width 102 height 18
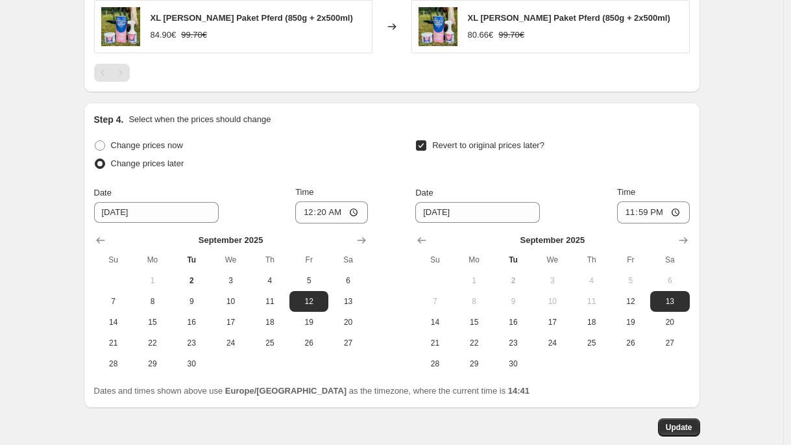
scroll to position [1134, 0]
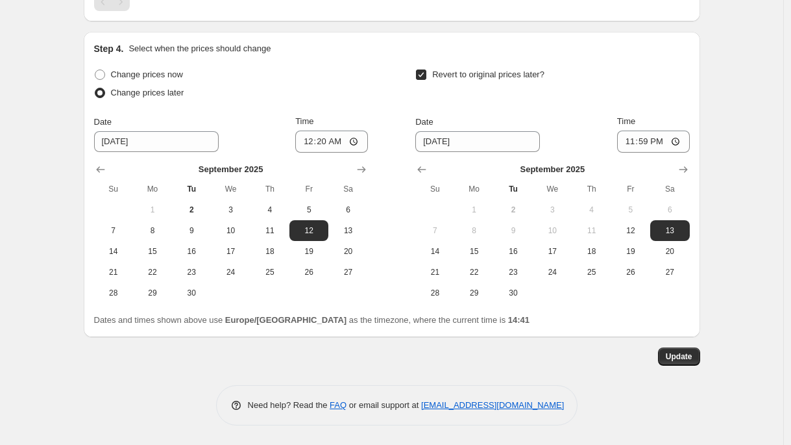
click at [690, 364] on button "Update" at bounding box center [679, 356] width 42 height 18
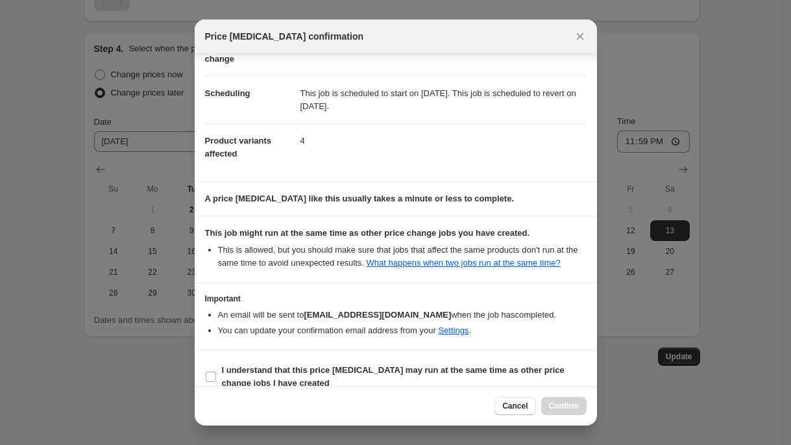
scroll to position [112, 0]
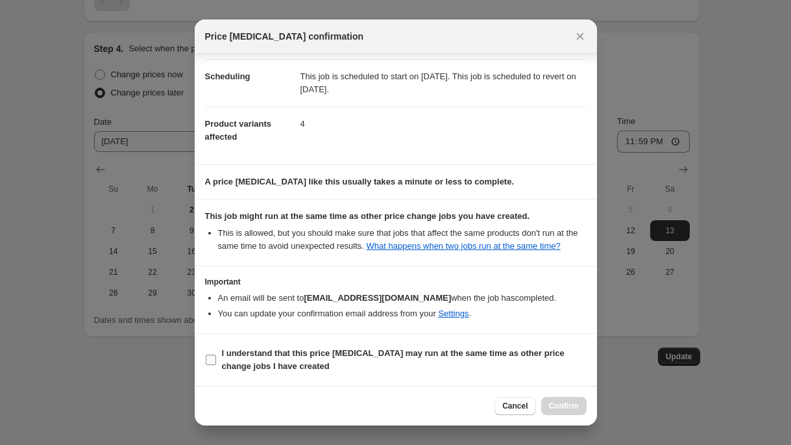
click at [276, 356] on b "I understand that this price change job may run at the same time as other price…" at bounding box center [393, 359] width 343 height 23
click at [216, 356] on input "I understand that this price change job may run at the same time as other price…" at bounding box center [211, 359] width 10 height 10
checkbox input "true"
click at [569, 399] on button "Confirm" at bounding box center [563, 406] width 45 height 18
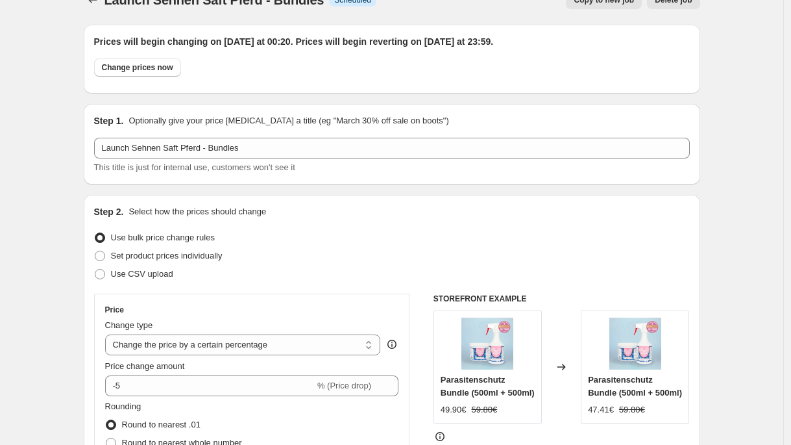
scroll to position [0, 0]
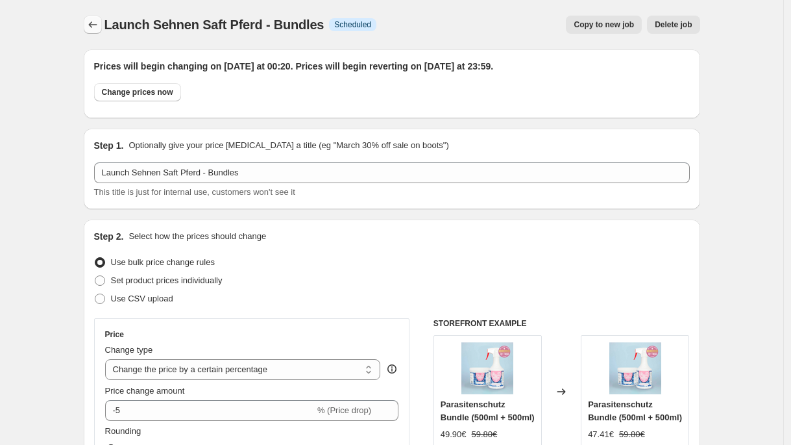
click at [95, 28] on icon "Price change jobs" at bounding box center [92, 24] width 13 height 13
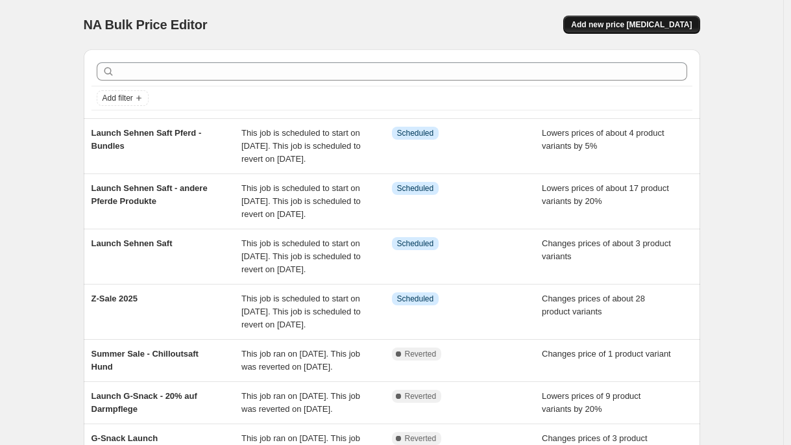
click at [613, 19] on button "Add new price [MEDICAL_DATA]" at bounding box center [631, 25] width 136 height 18
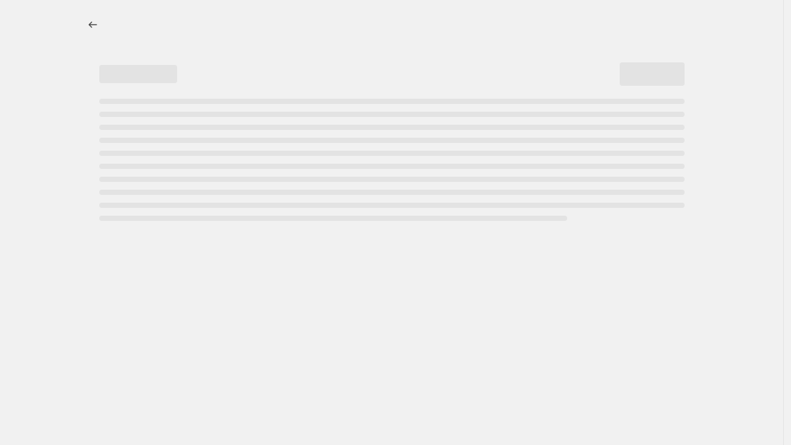
select select "percentage"
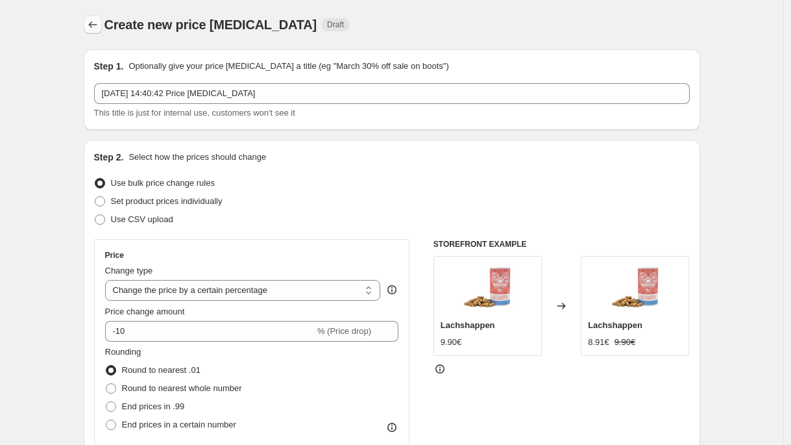
click at [99, 26] on icon "Price change jobs" at bounding box center [92, 24] width 13 height 13
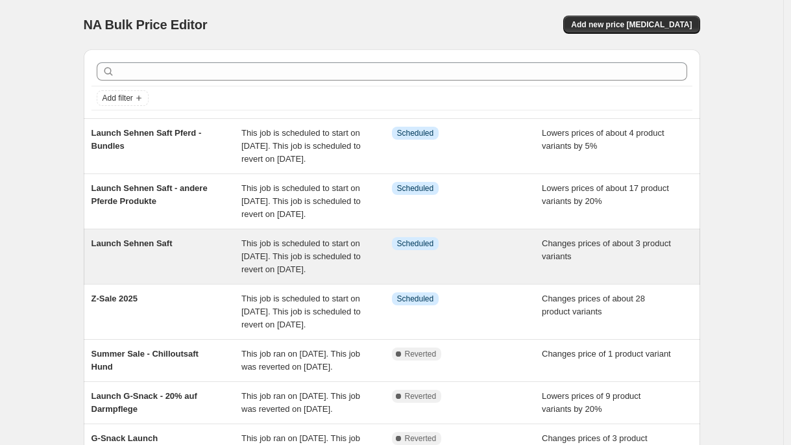
click at [195, 268] on div "Launch Sehnen Saft" at bounding box center [167, 256] width 151 height 39
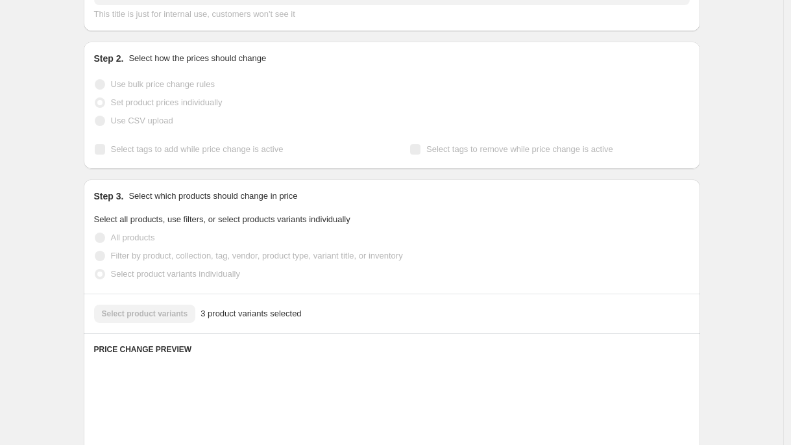
scroll to position [286, 0]
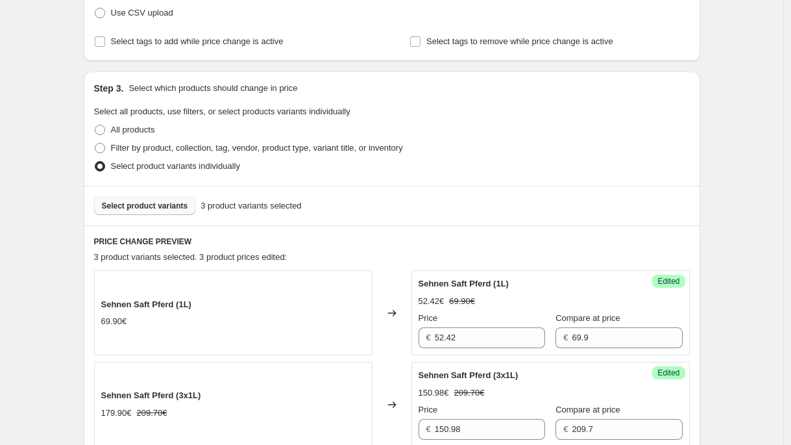
click at [131, 206] on span "Select product variants" at bounding box center [145, 206] width 86 height 10
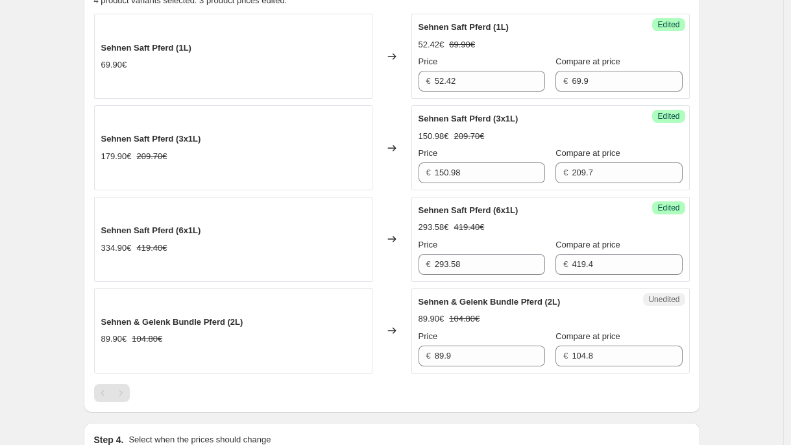
scroll to position [546, 0]
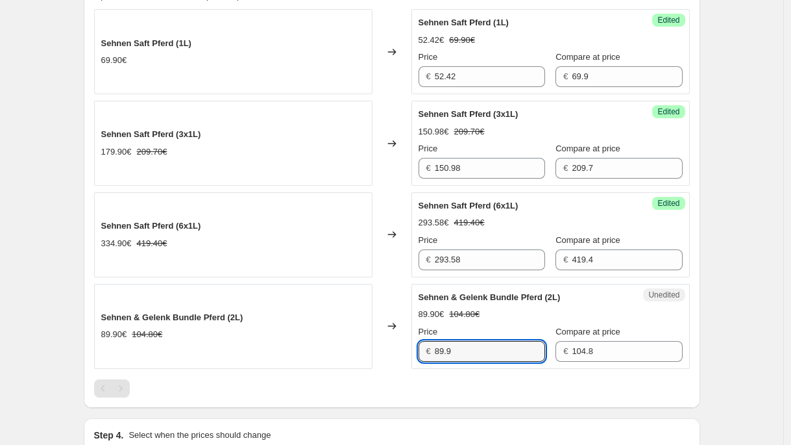
drag, startPoint x: 370, startPoint y: 350, endPoint x: 352, endPoint y: 350, distance: 17.5
click at [352, 350] on div "Sehnen & Gelenk Bundle Pferd (2L) 89.90€ 104.80€ Changed to Unedited Sehnen & G…" at bounding box center [392, 326] width 596 height 85
drag, startPoint x: 473, startPoint y: 354, endPoint x: 334, endPoint y: 344, distance: 138.6
click at [334, 344] on div "Sehnen & Gelenk Bundle Pferd (2L) 89.90€ 104.80€ Changed to Unedited Sehnen & G…" at bounding box center [392, 326] width 596 height 85
type input "78.60"
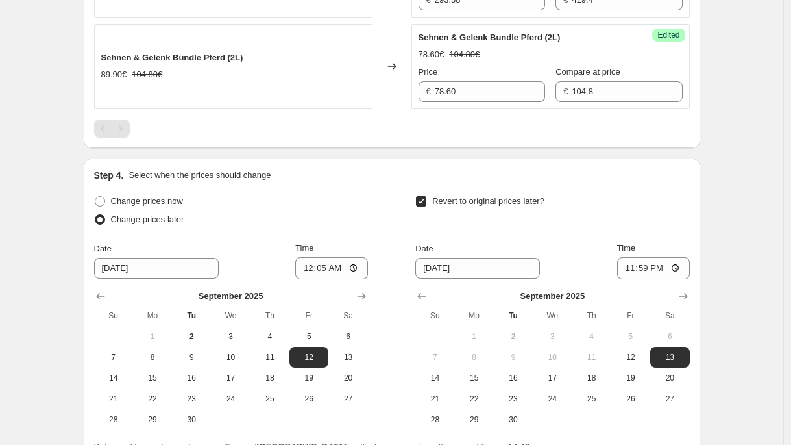
scroll to position [932, 0]
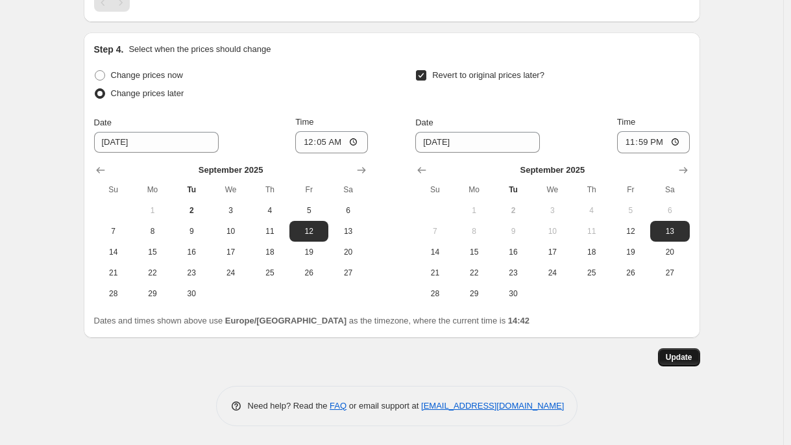
click at [670, 360] on span "Update" at bounding box center [679, 357] width 27 height 10
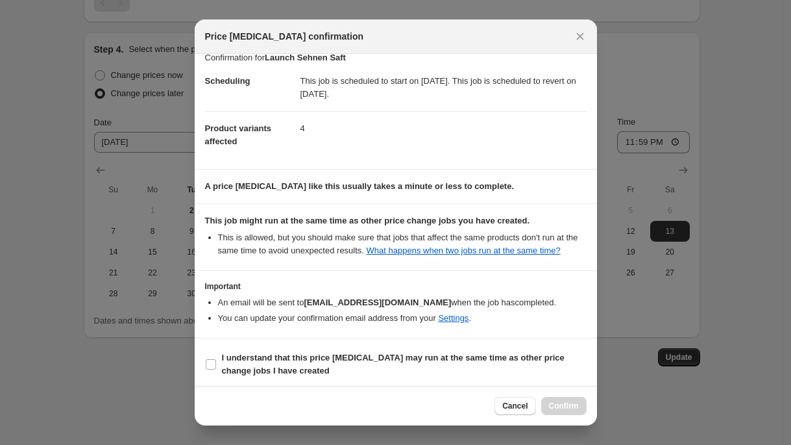
scroll to position [31, 0]
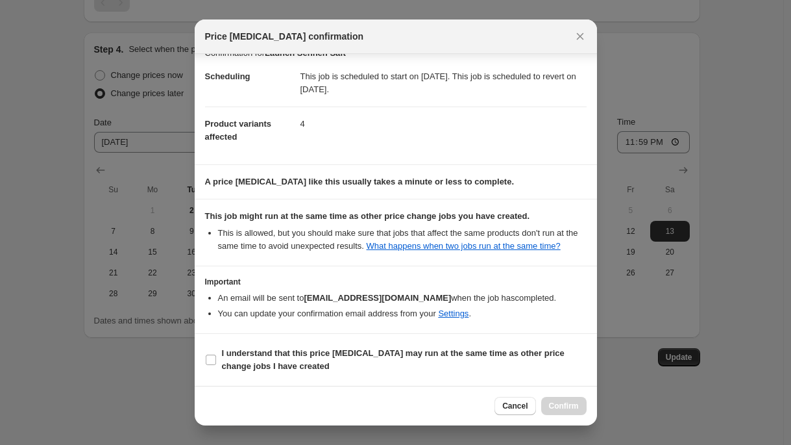
click at [321, 334] on section "I understand that this price change job may run at the same time as other price…" at bounding box center [396, 360] width 402 height 52
click at [321, 340] on section "I understand that this price change job may run at the same time as other price…" at bounding box center [396, 360] width 402 height 52
click at [477, 359] on span "I understand that this price change job may run at the same time as other price…" at bounding box center [404, 360] width 365 height 26
click at [216, 359] on input "I understand that this price change job may run at the same time as other price…" at bounding box center [211, 359] width 10 height 10
checkbox input "true"
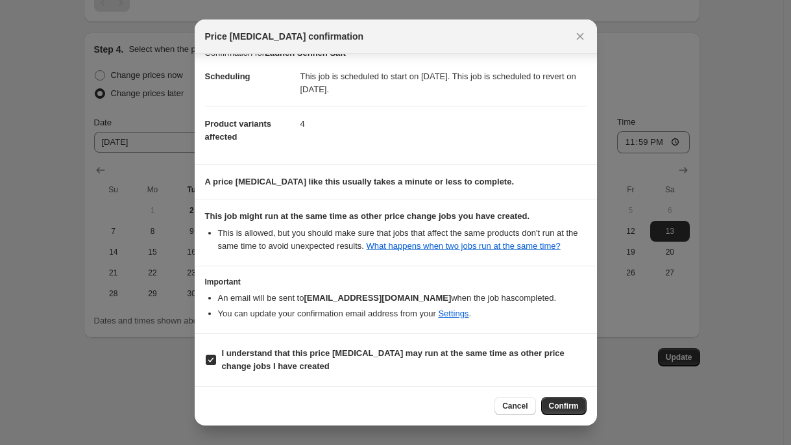
click at [579, 404] on button "Confirm" at bounding box center [563, 406] width 45 height 18
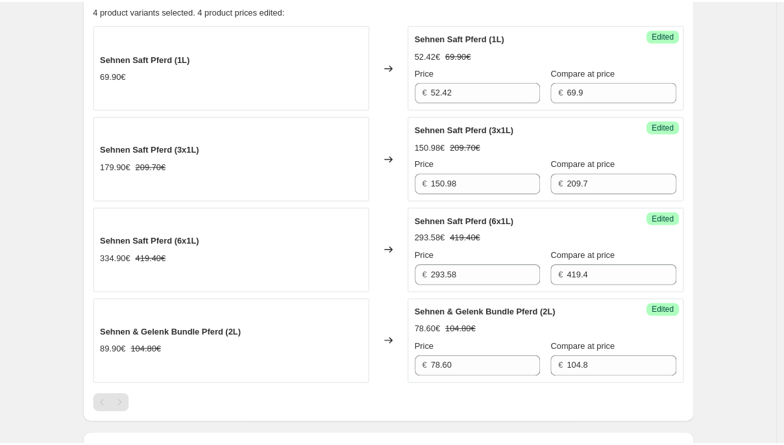
scroll to position [512, 0]
